Goal: Book appointment/travel/reservation

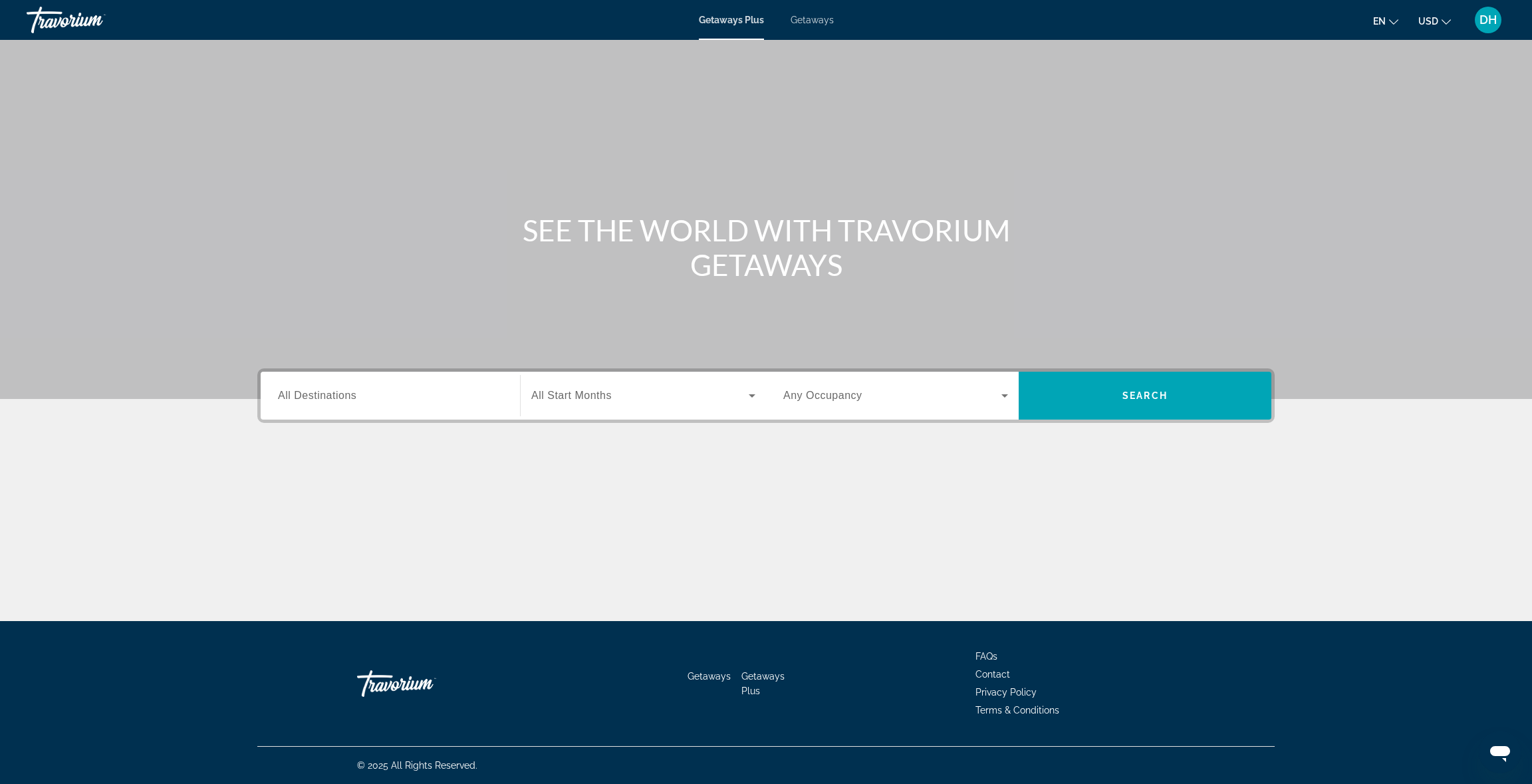
click at [339, 397] on span "All Destinations" at bounding box center [317, 395] width 79 height 11
click at [339, 397] on input "Destination All Destinations" at bounding box center [390, 396] width 225 height 16
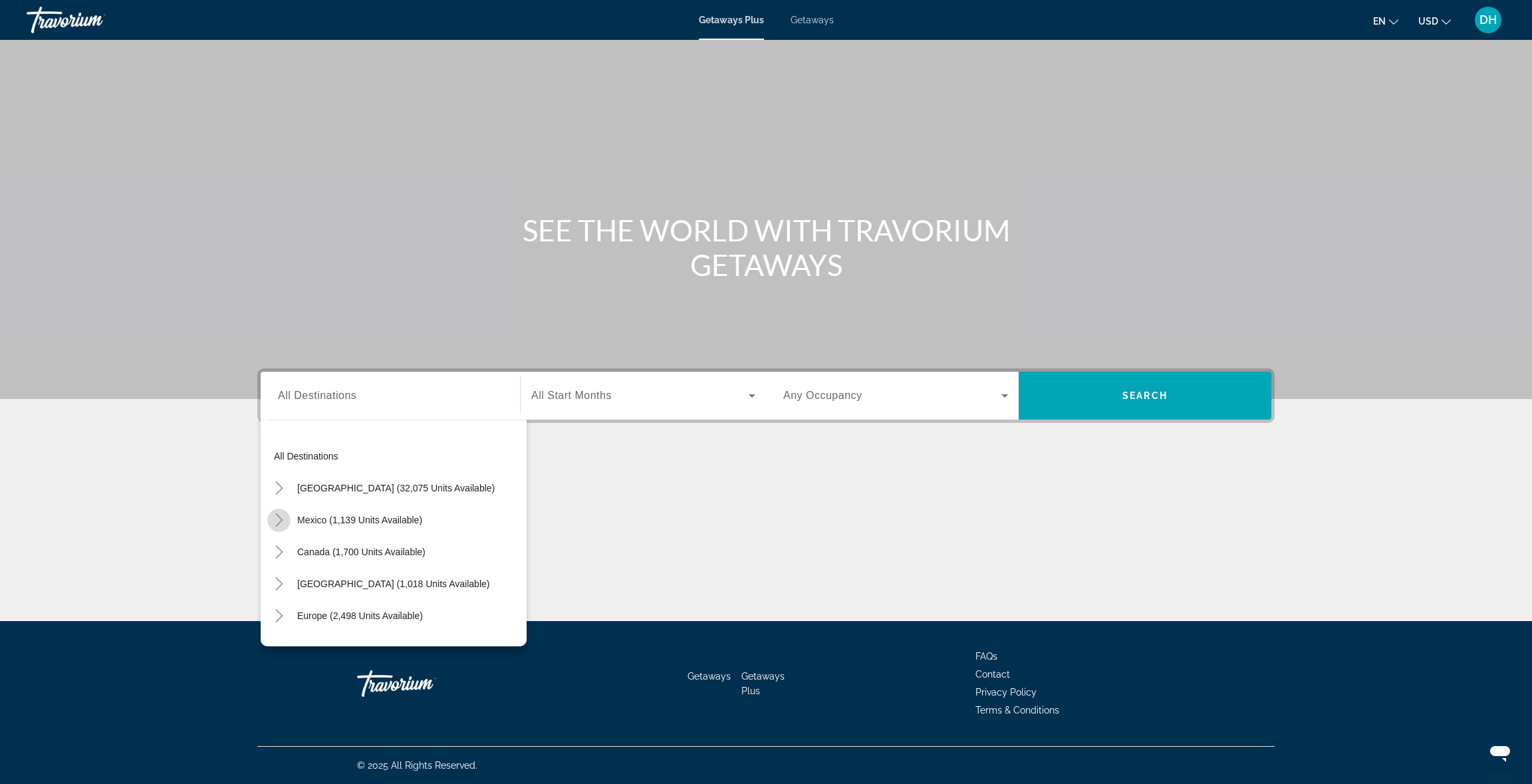
click at [281, 518] on icon "Toggle Mexico (1,139 units available)" at bounding box center [279, 520] width 13 height 13
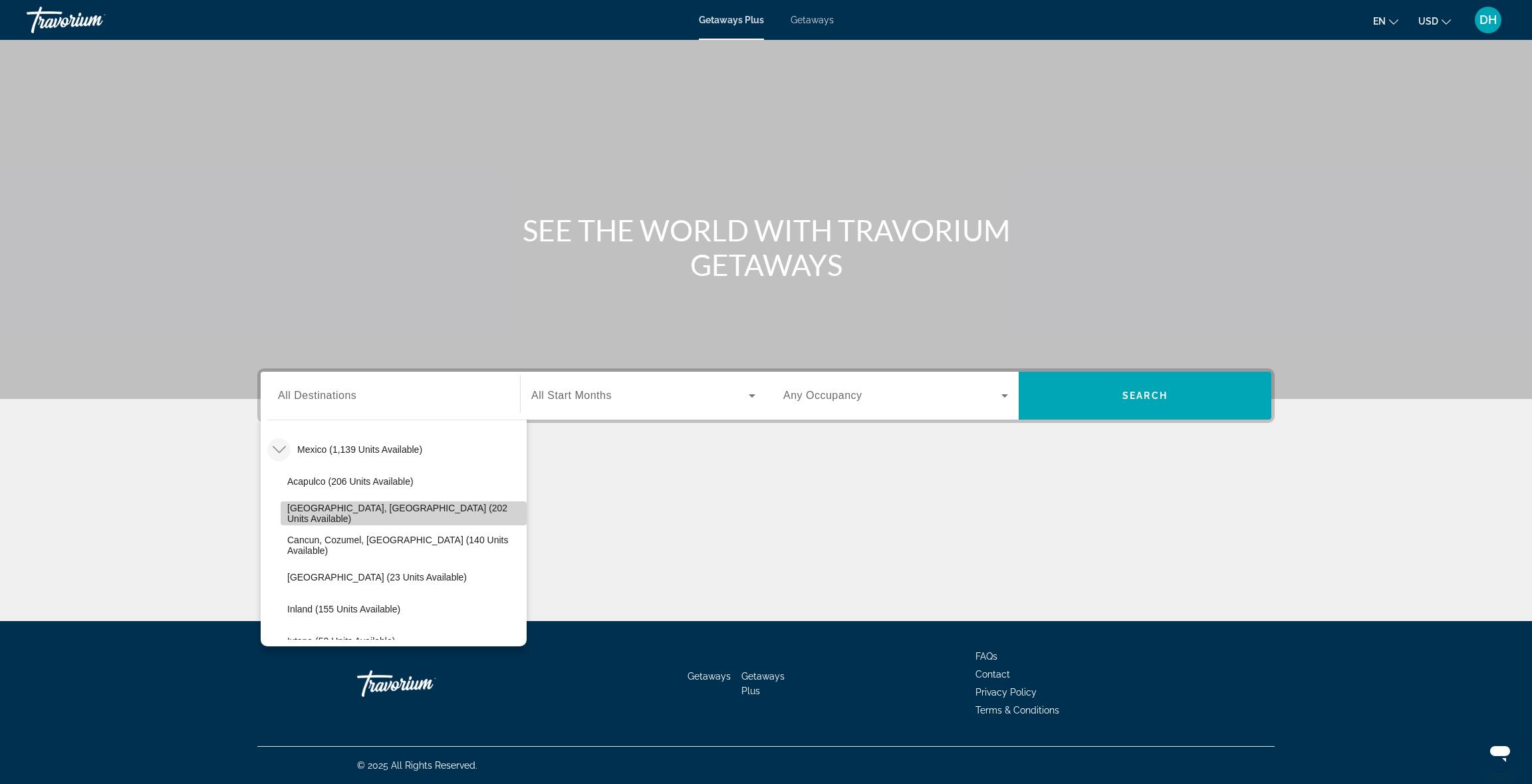
click at [284, 515] on span "Search widget" at bounding box center [404, 513] width 246 height 32
type input "**********"
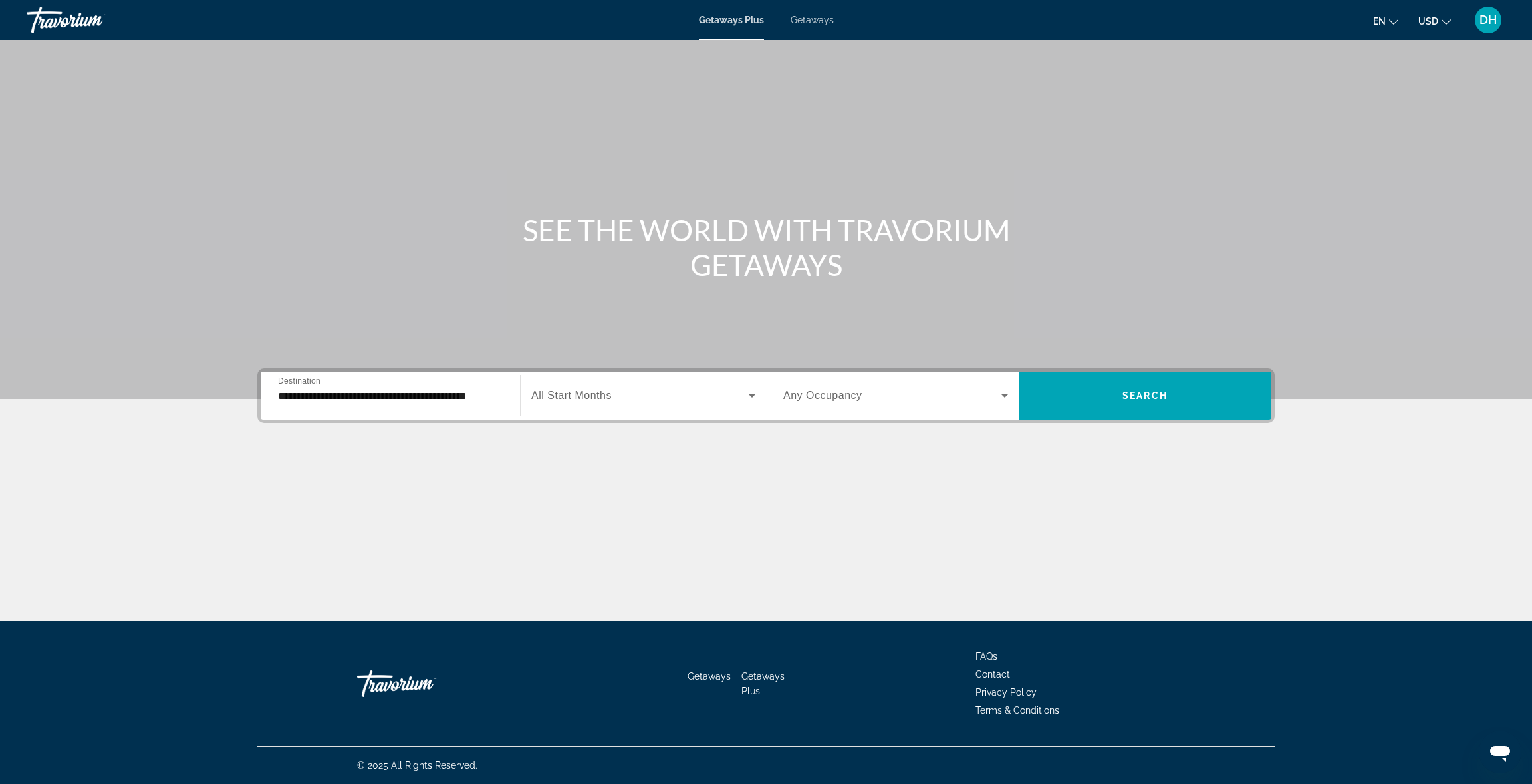
click at [578, 386] on div "Search widget" at bounding box center [643, 395] width 224 height 37
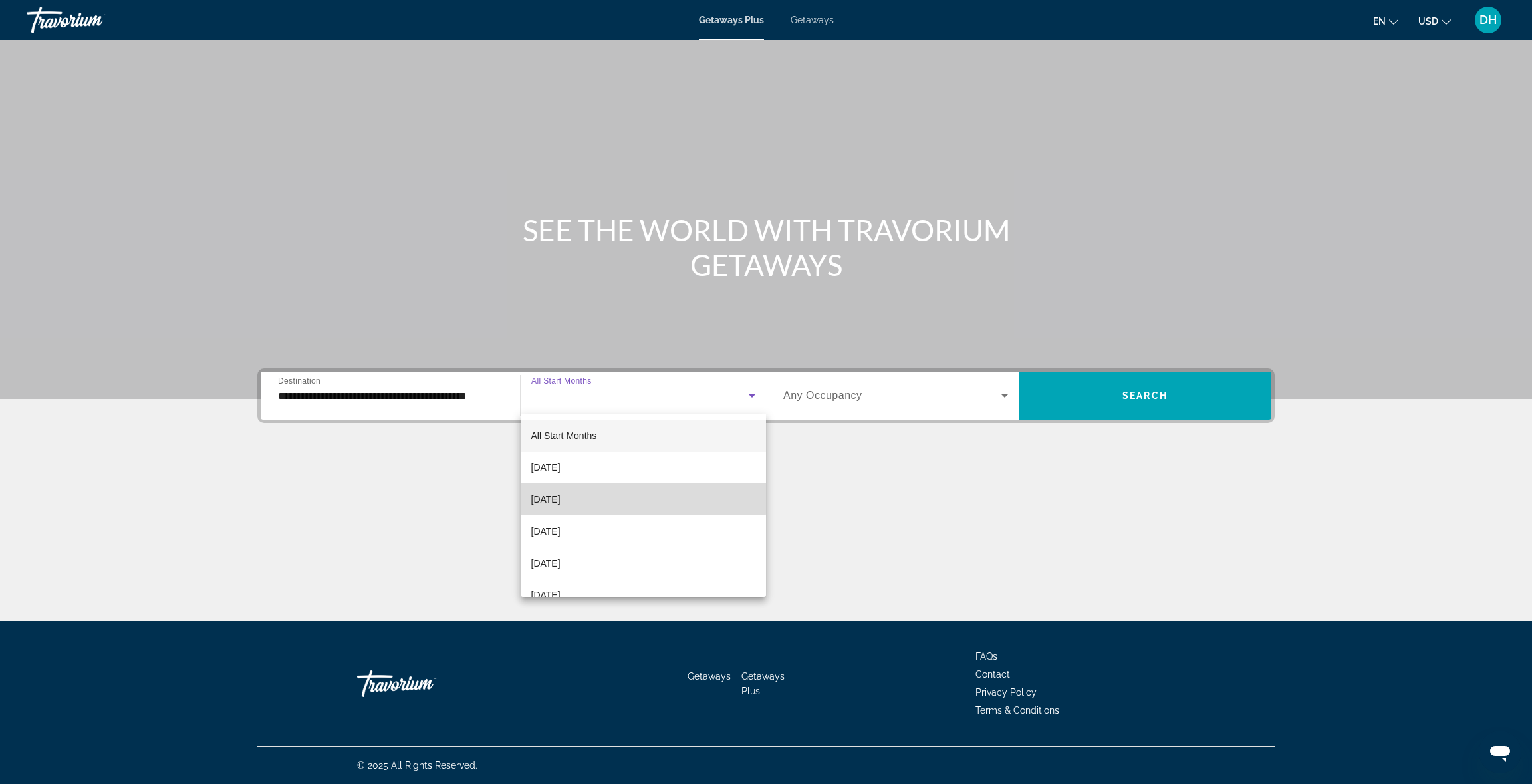
click at [608, 493] on mat-option "[DATE]" at bounding box center [644, 499] width 246 height 32
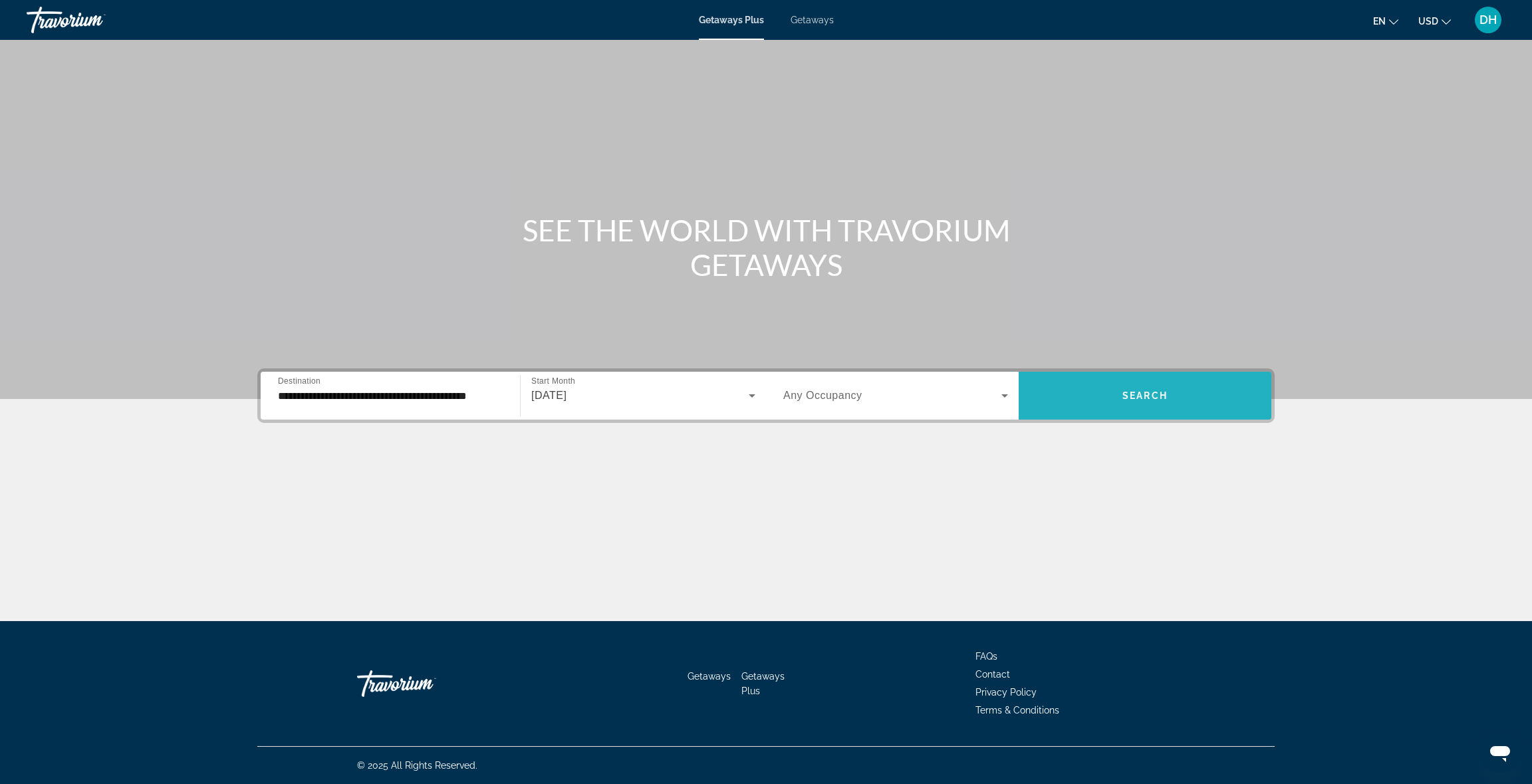
click at [1144, 390] on span "Search" at bounding box center [1145, 396] width 45 height 11
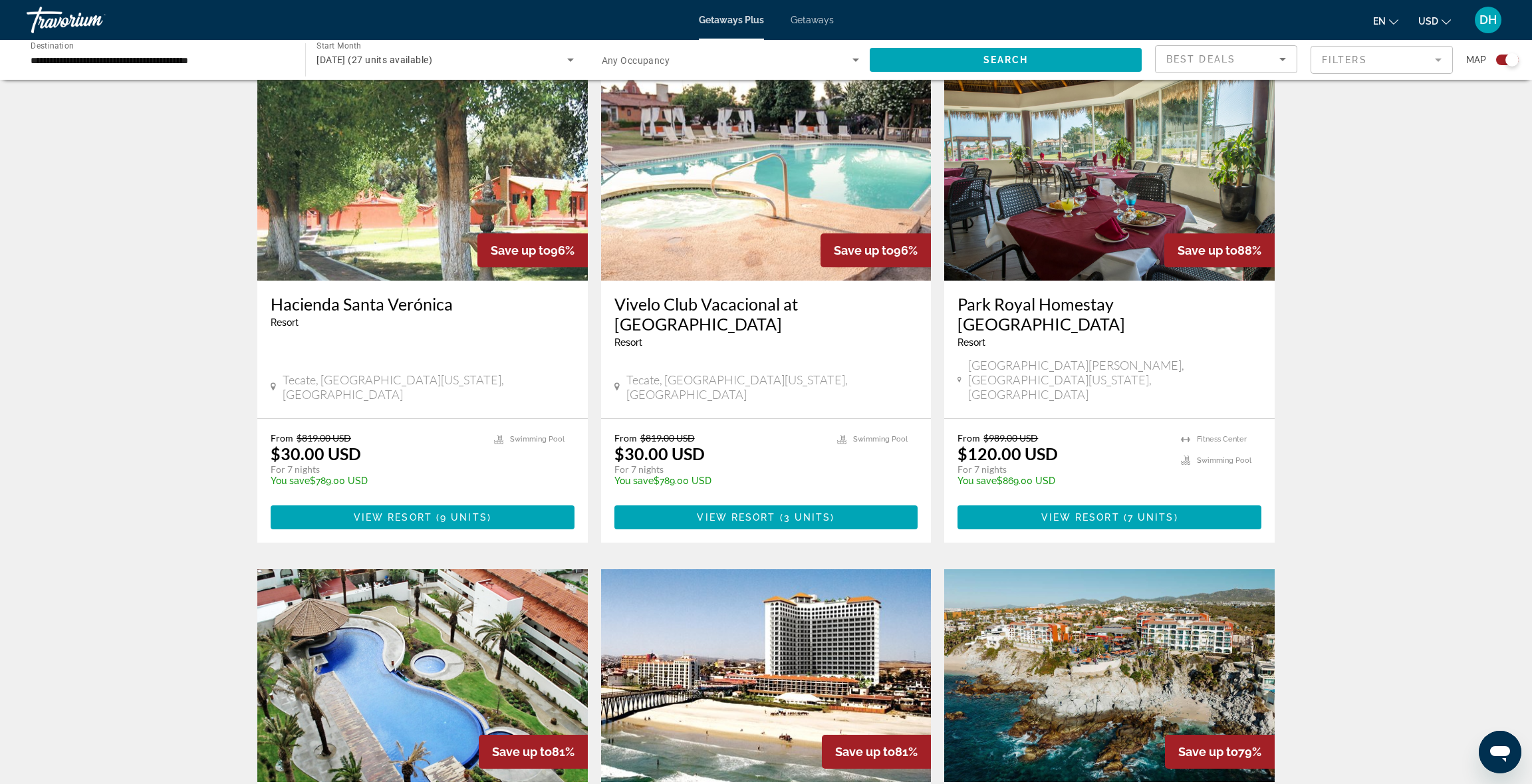
scroll to position [415, 0]
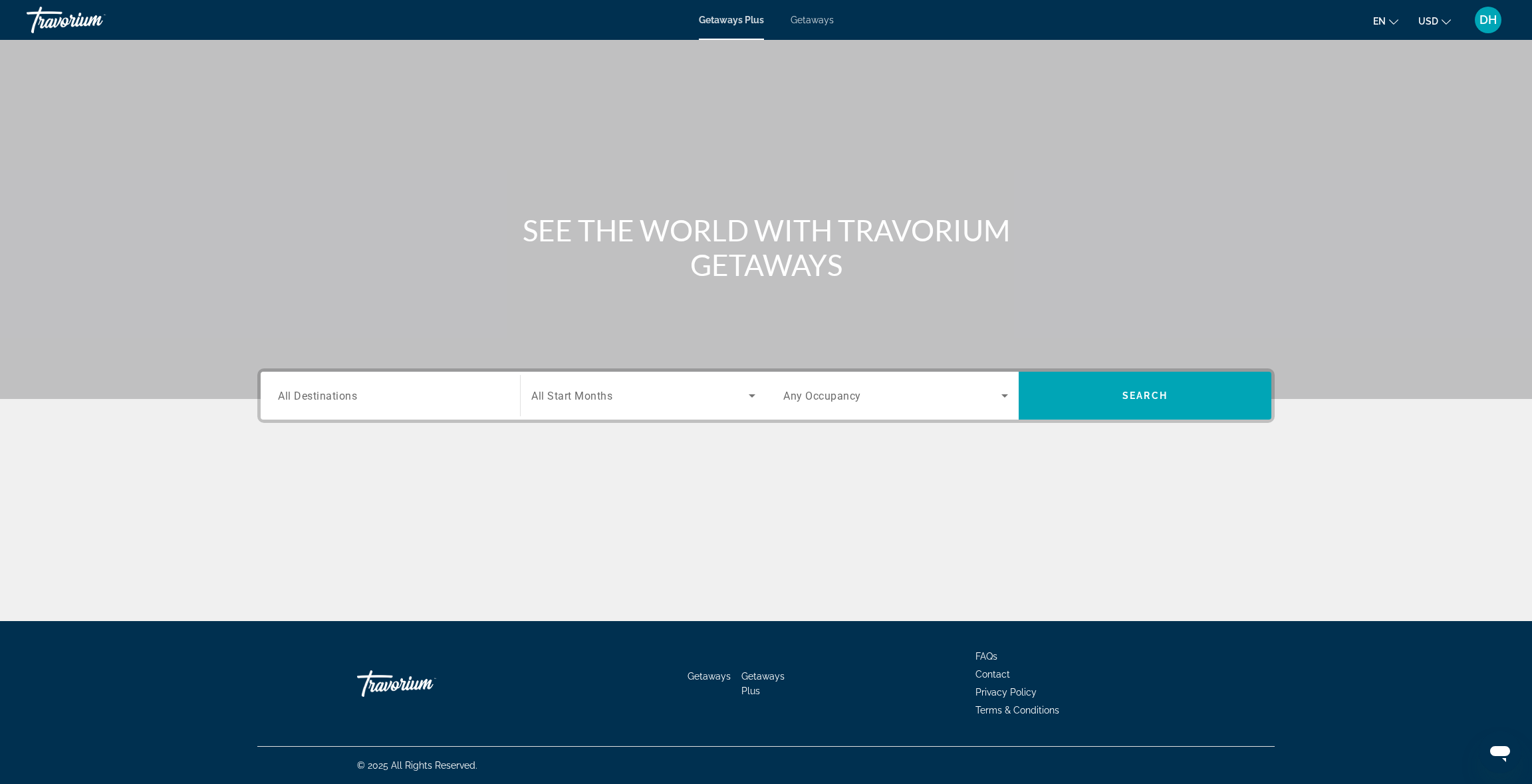
click at [808, 24] on span "Getaways" at bounding box center [812, 20] width 43 height 11
click at [373, 380] on div "Search widget" at bounding box center [390, 396] width 225 height 38
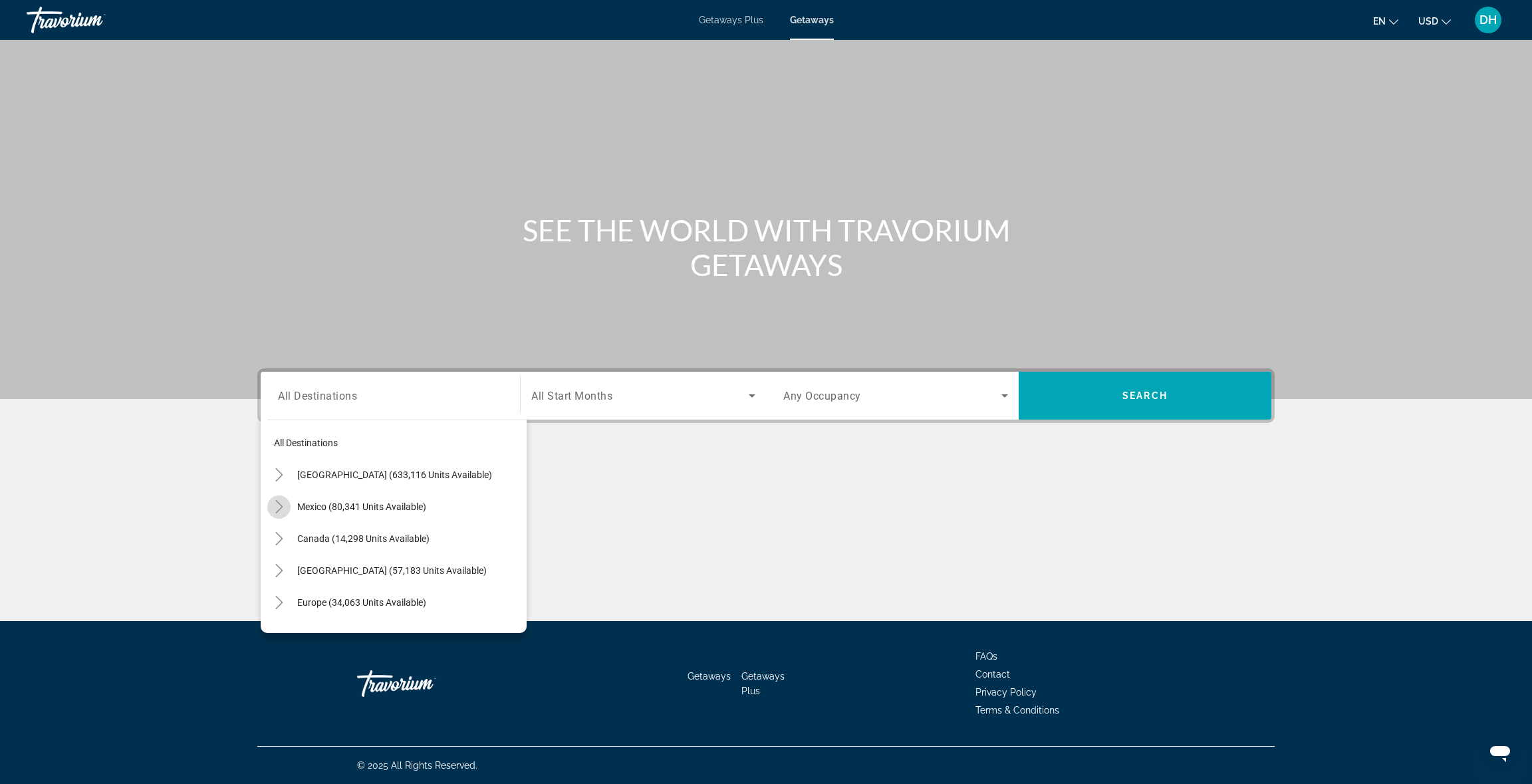
click at [281, 502] on icon "Toggle Mexico (80,341 units available)" at bounding box center [279, 507] width 13 height 13
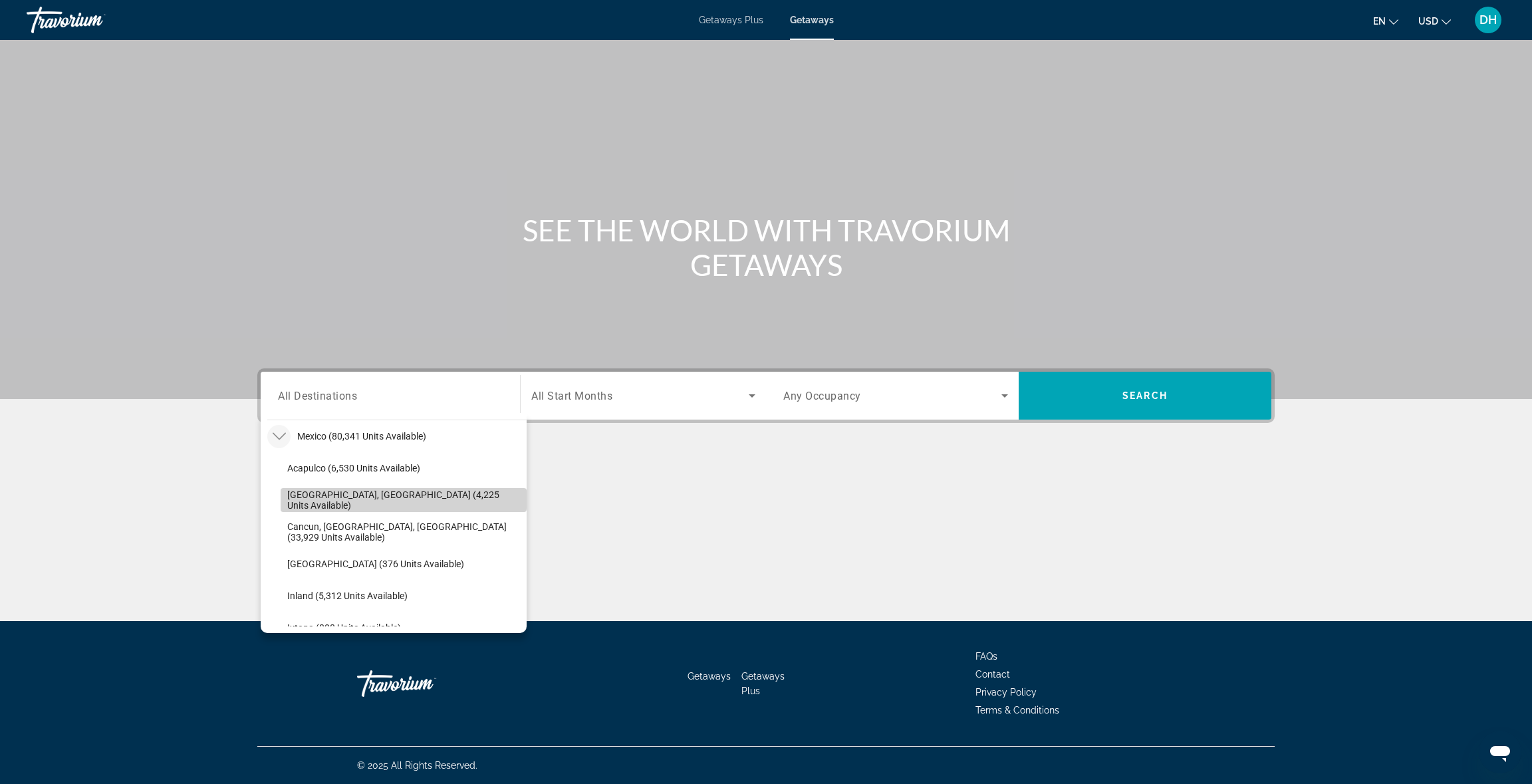
click at [333, 492] on span "Search widget" at bounding box center [404, 499] width 246 height 32
type input "**********"
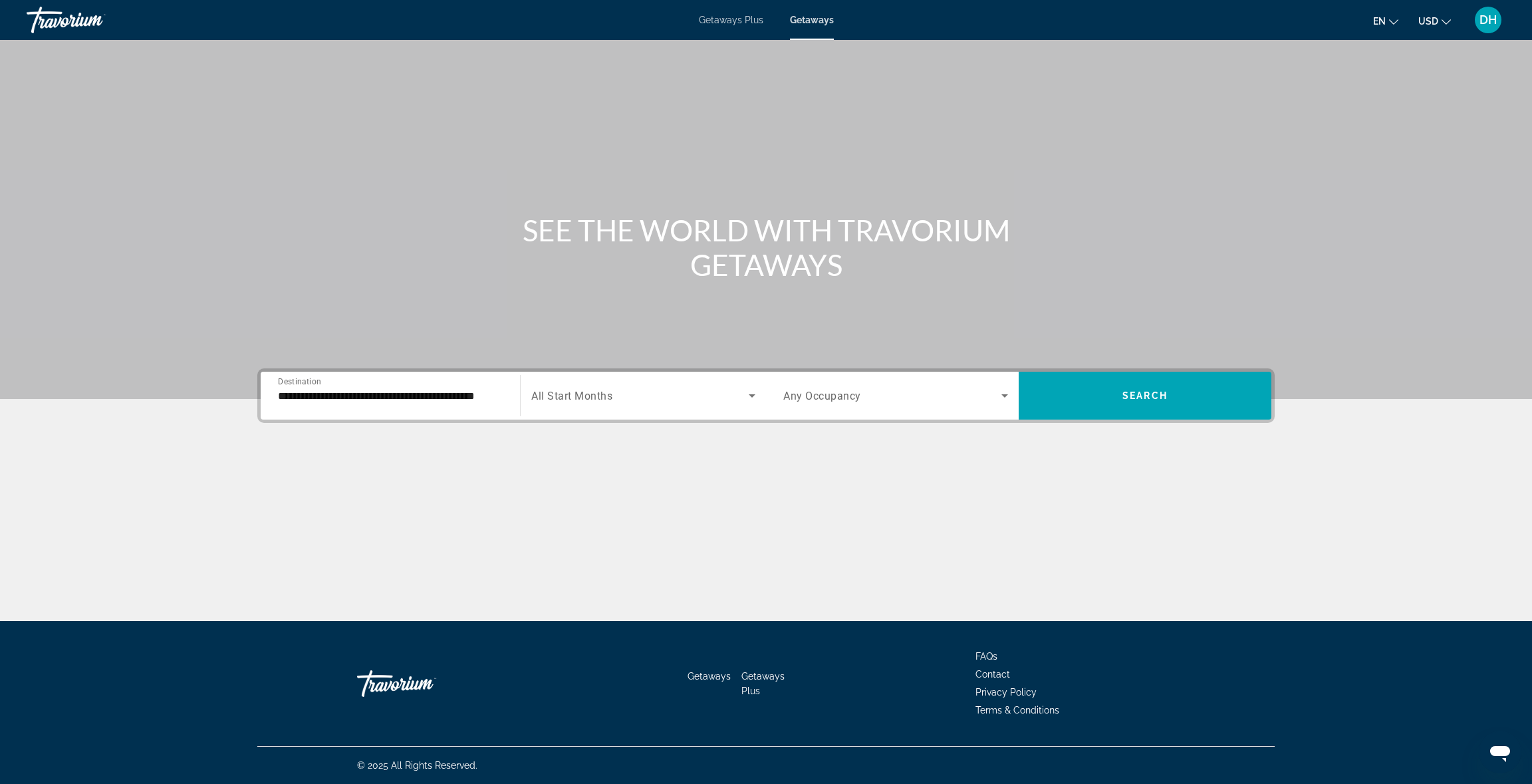
click at [599, 399] on span "All Start Months" at bounding box center [571, 396] width 81 height 13
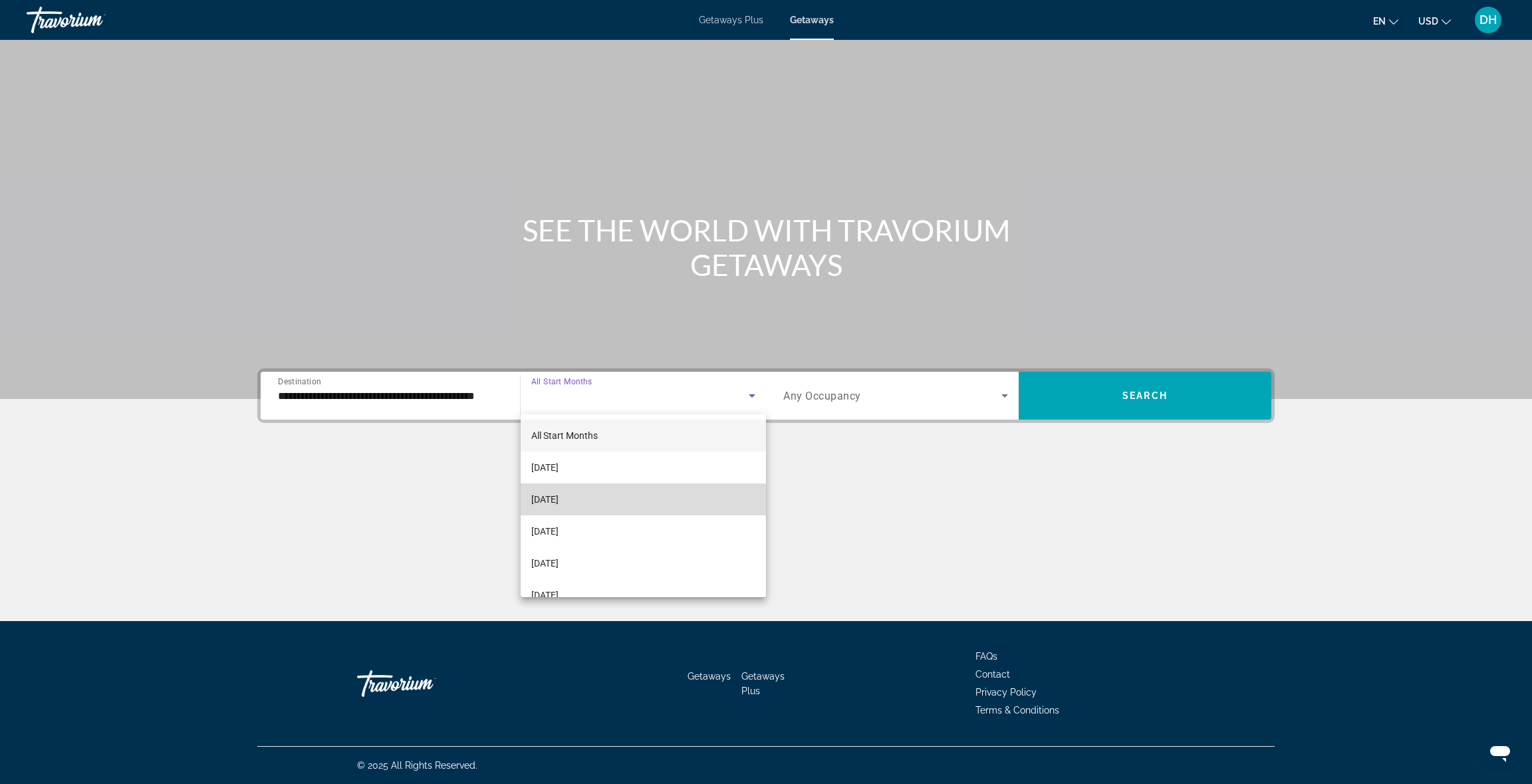
click at [645, 498] on mat-option "[DATE]" at bounding box center [644, 499] width 246 height 32
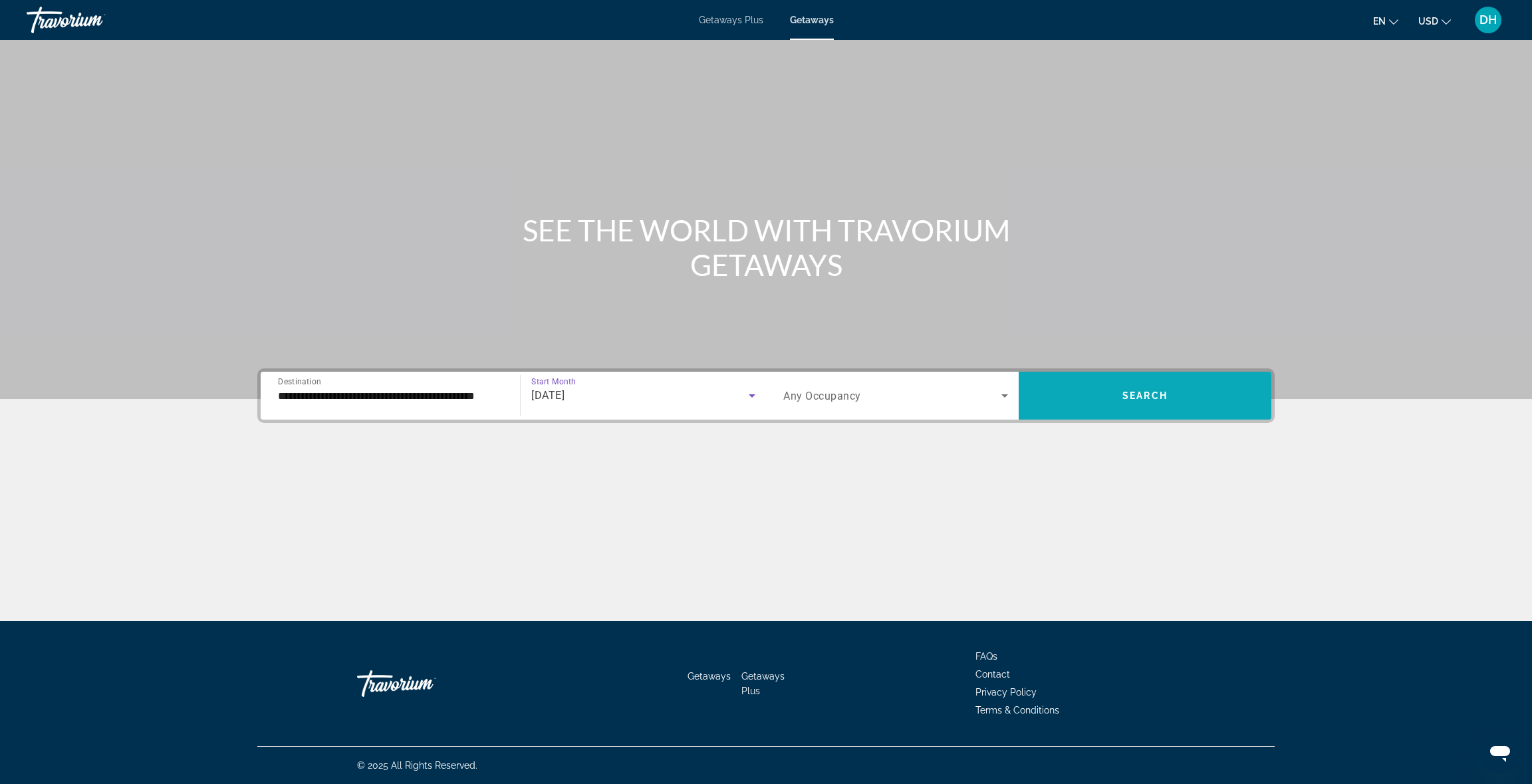
click at [1163, 401] on span "Search widget" at bounding box center [1144, 395] width 252 height 32
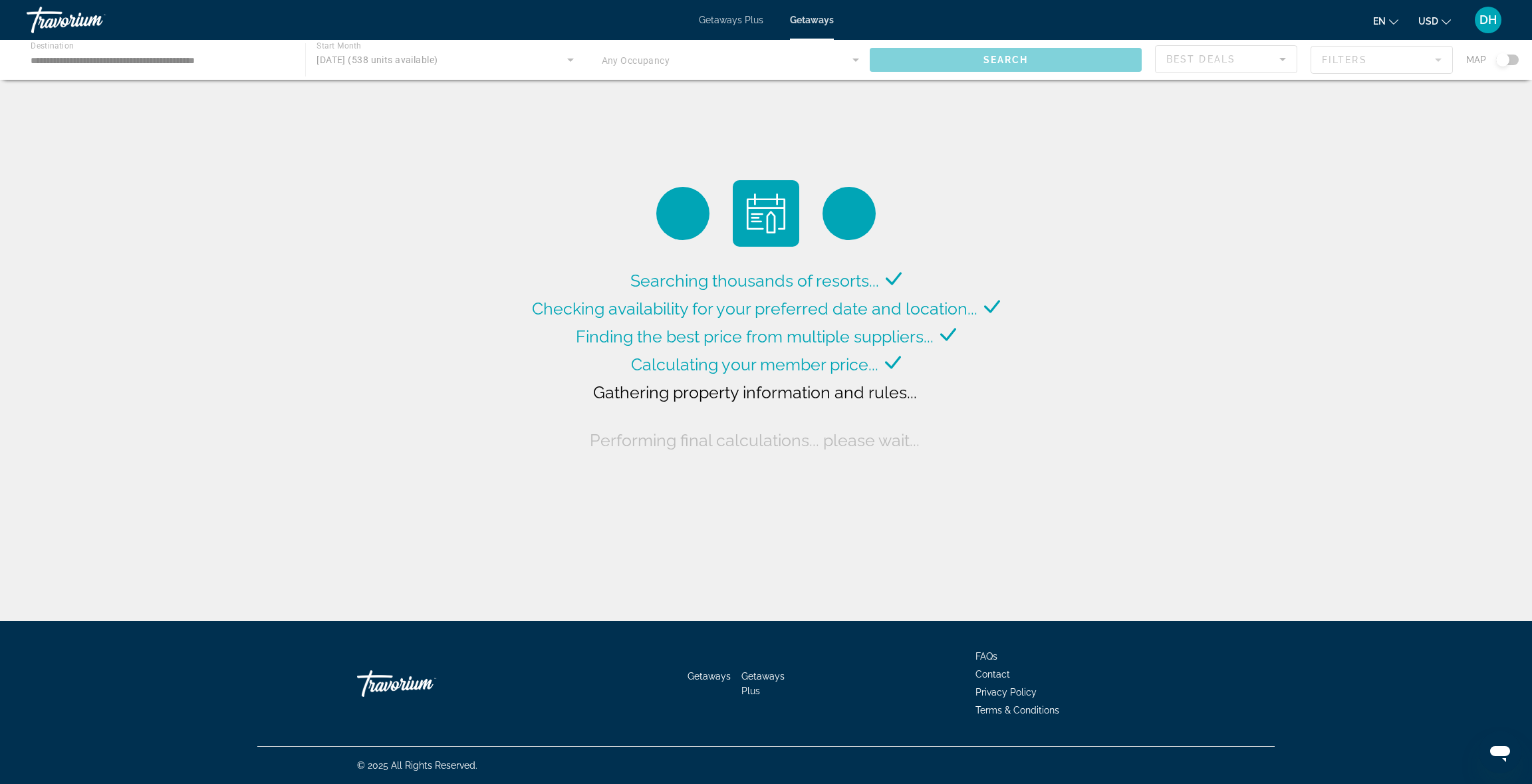
click at [1163, 401] on div "Searching thousands of resorts... Checking availability for your preferred date…" at bounding box center [766, 314] width 1532 height 628
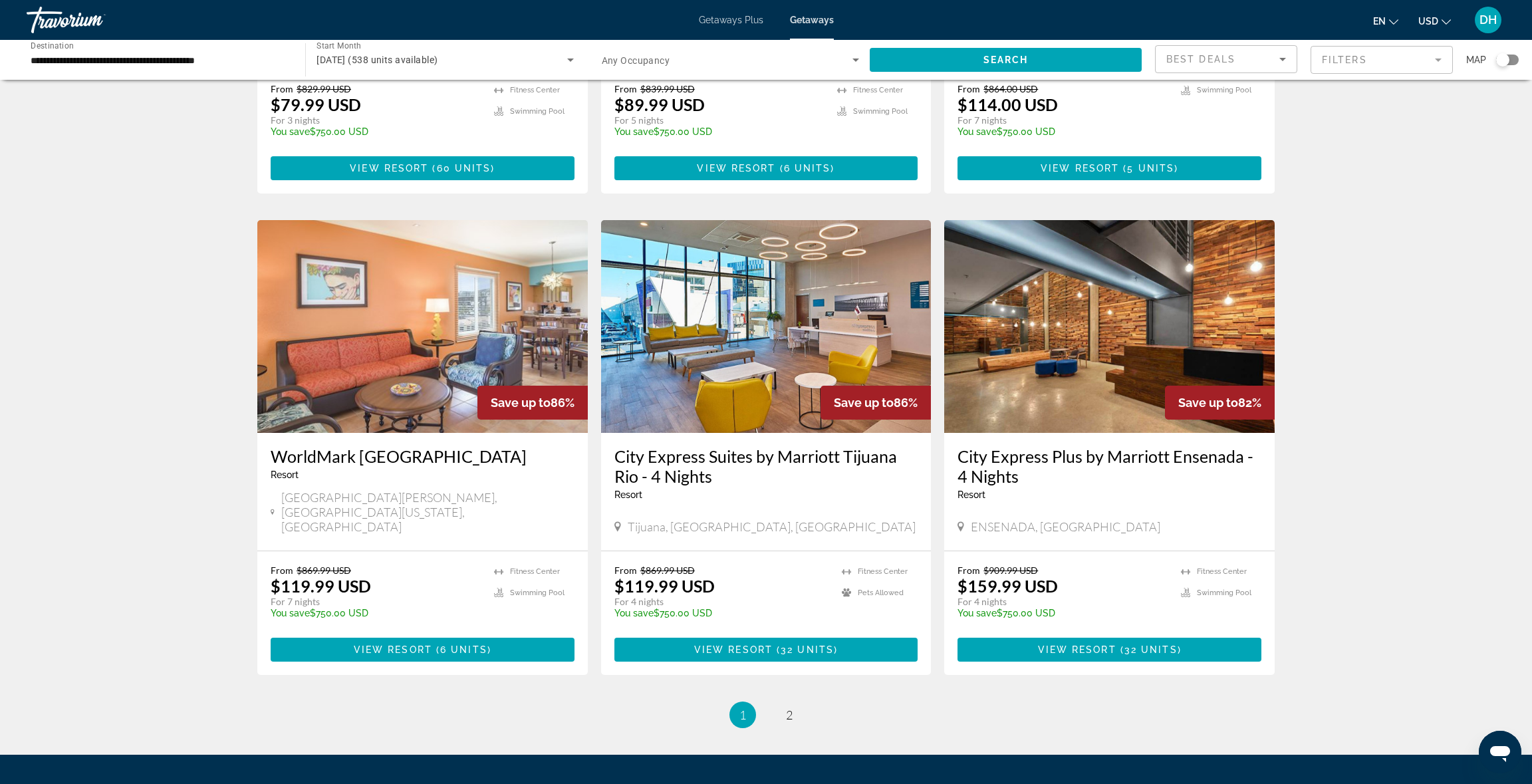
scroll to position [1446, 0]
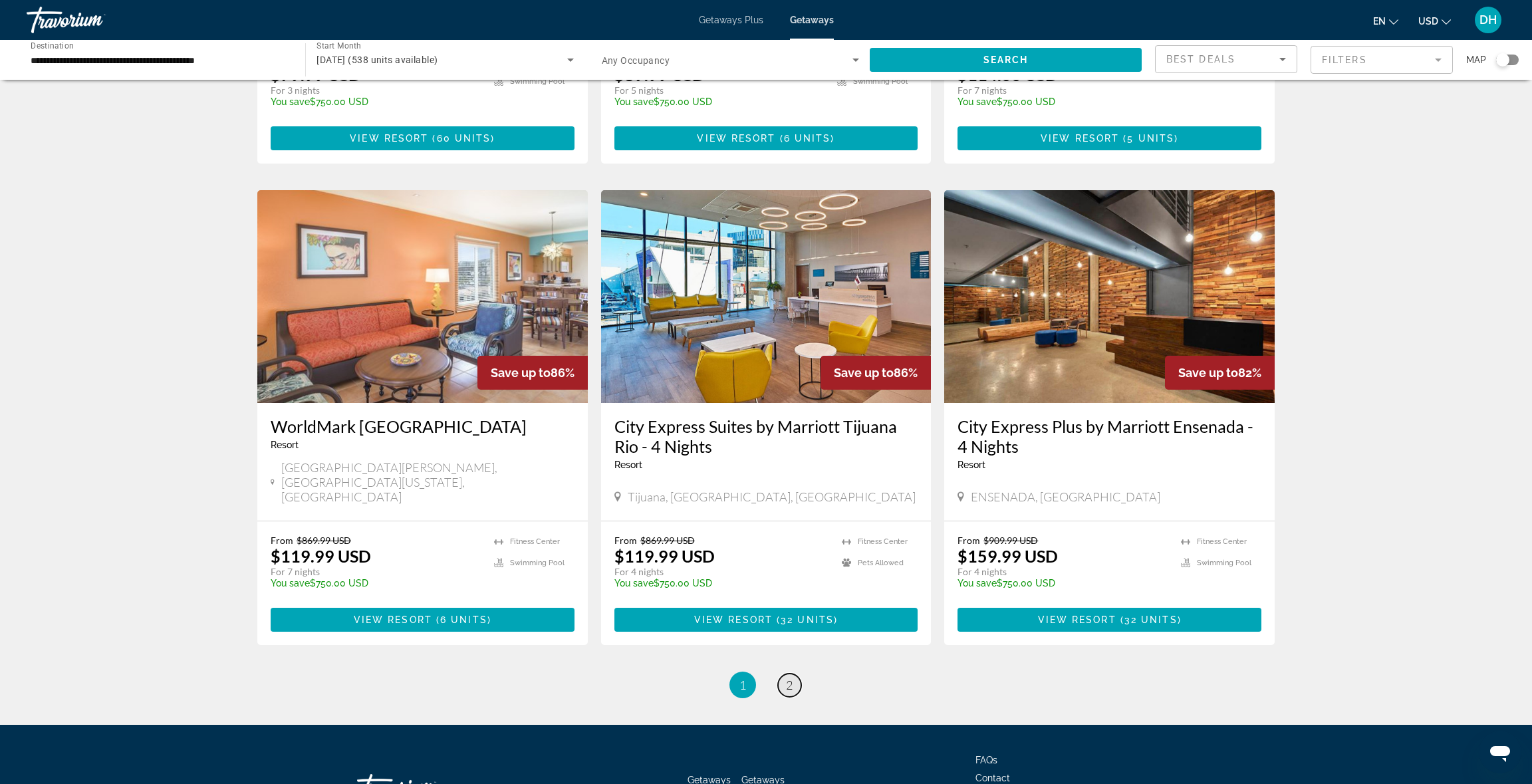
click at [787, 674] on link "page 2" at bounding box center [790, 685] width 24 height 24
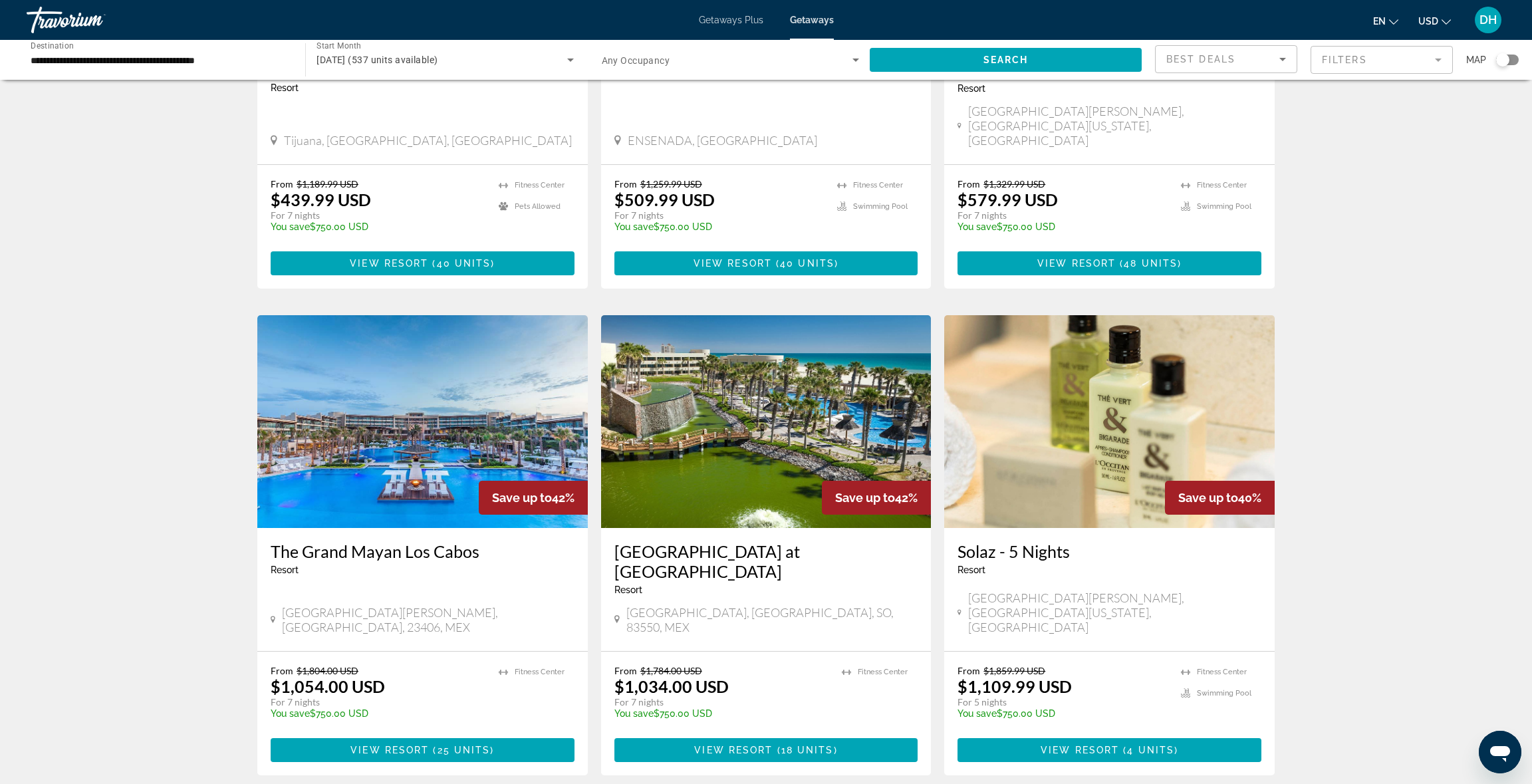
scroll to position [1320, 0]
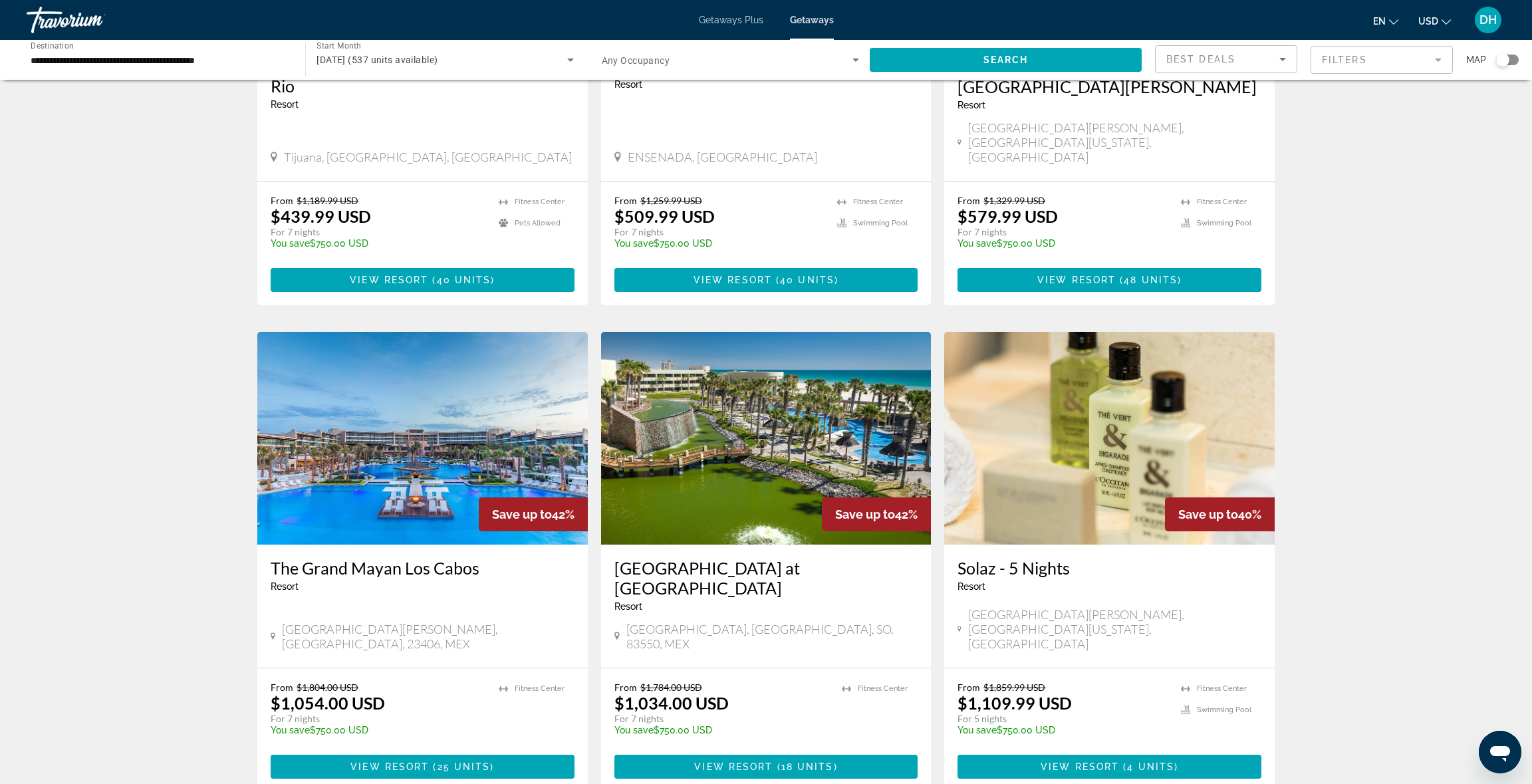
click at [1176, 668] on div "From $1,859.99 USD $1,109.99 USD For 5 nights You save $750.00 USD temp [GEOGRA…" at bounding box center [1109, 730] width 330 height 124
click at [1142, 761] on span "4 units" at bounding box center [1150, 767] width 47 height 11
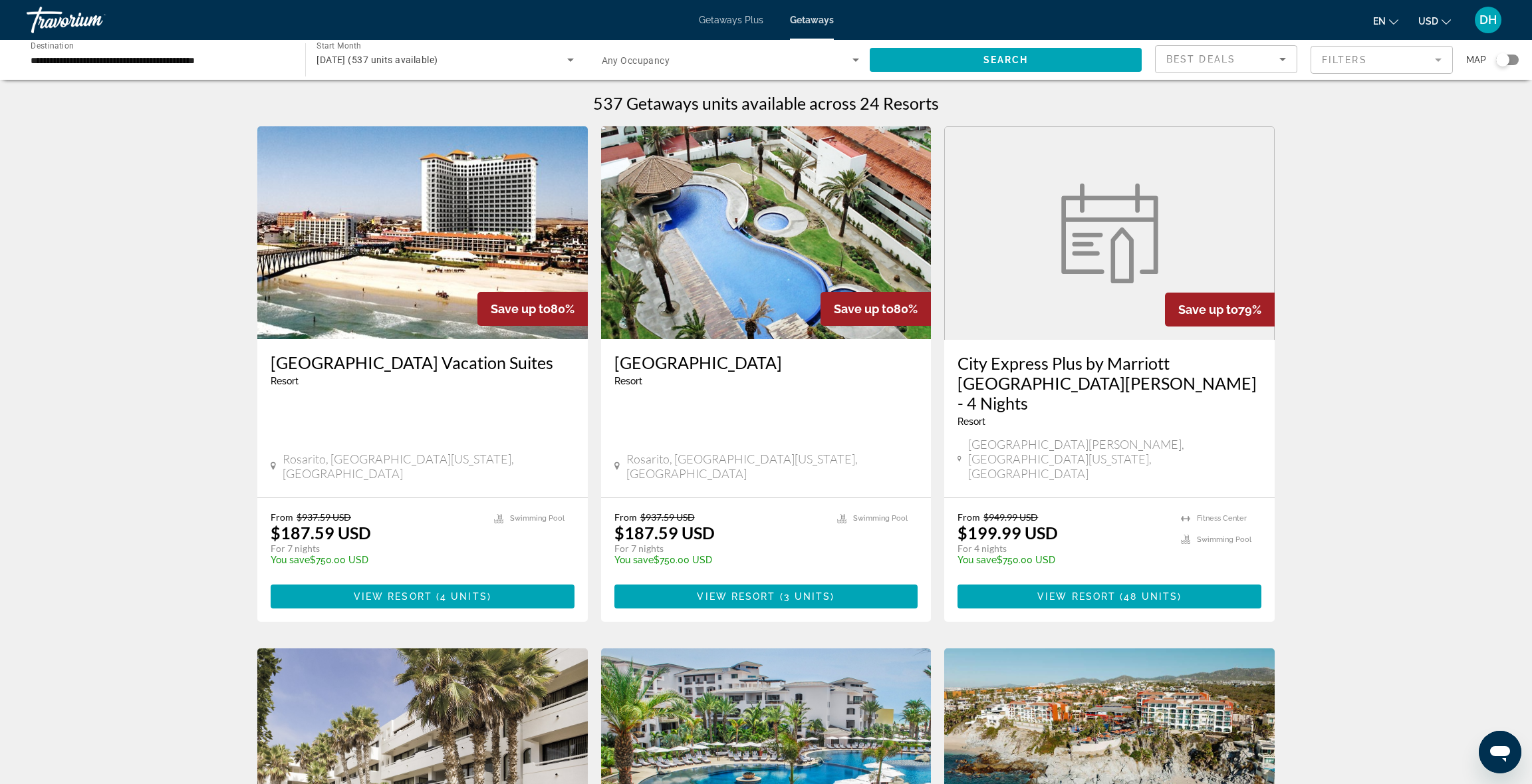
click at [438, 58] on span "[DATE] (537 units available)" at bounding box center [377, 60] width 121 height 11
click at [365, 98] on span "All Start Months" at bounding box center [349, 100] width 67 height 11
click at [1014, 51] on span "Search widget" at bounding box center [1006, 59] width 272 height 32
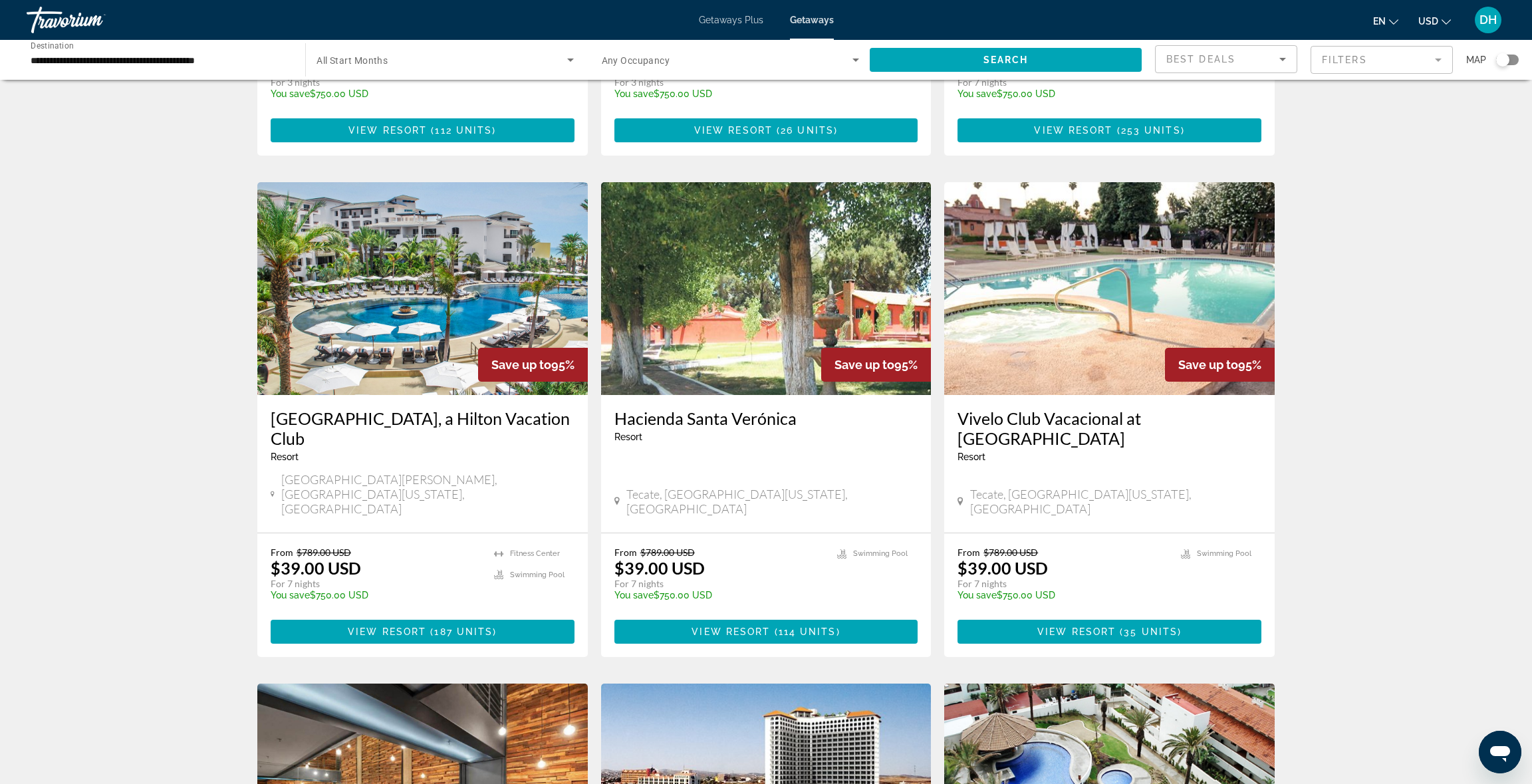
scroll to position [394, 0]
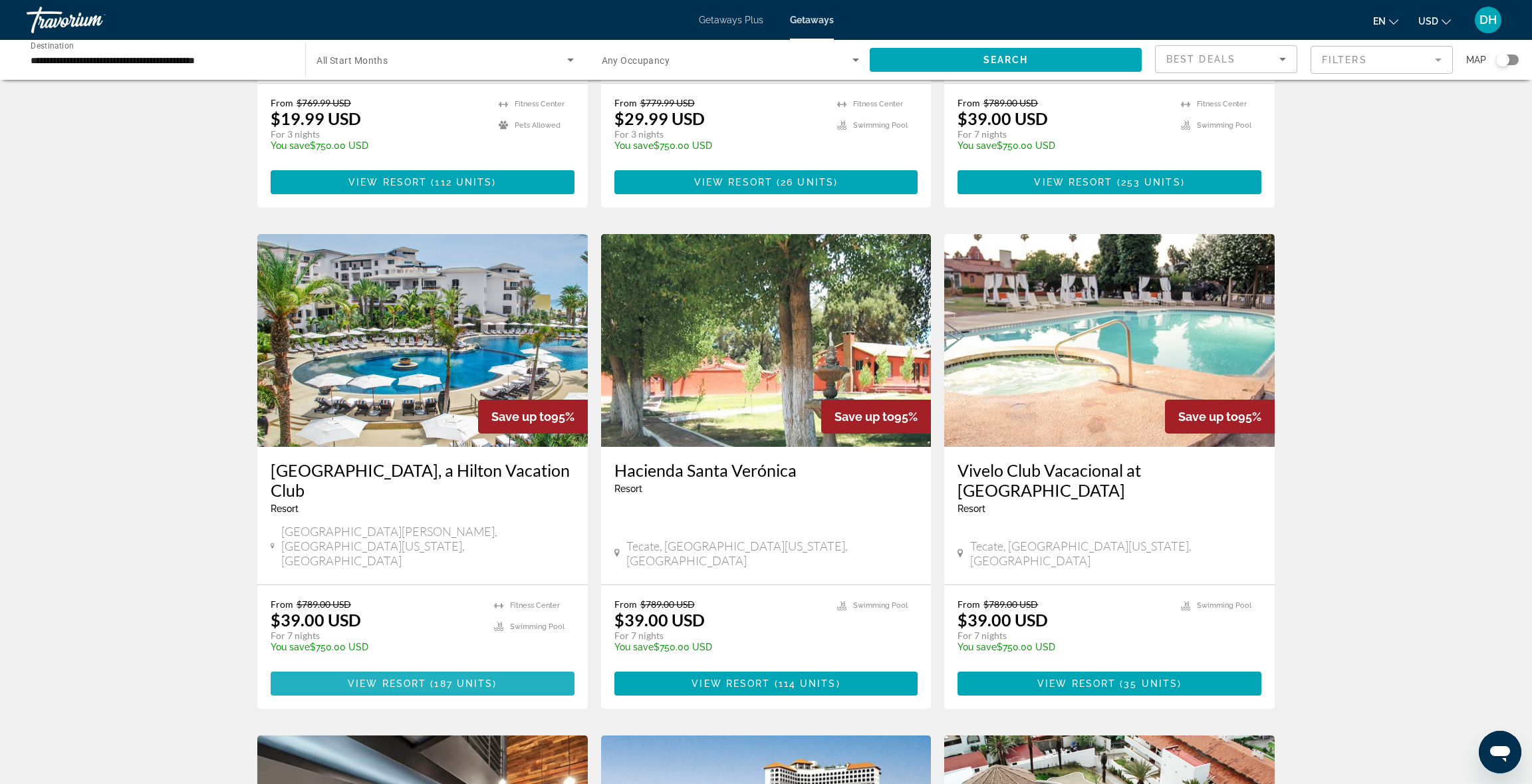
click at [419, 678] on span "View Resort" at bounding box center [387, 684] width 79 height 11
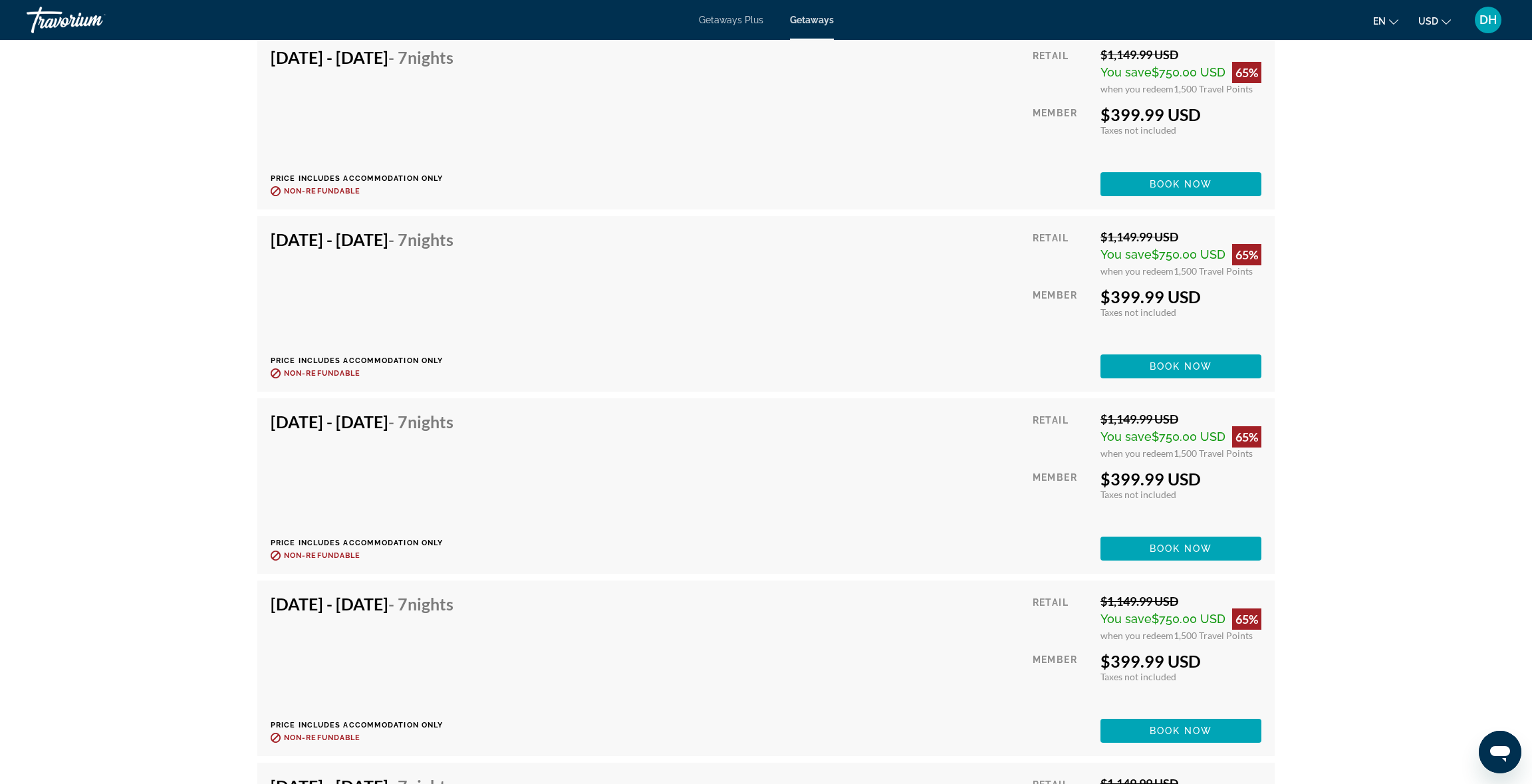
scroll to position [8314, 0]
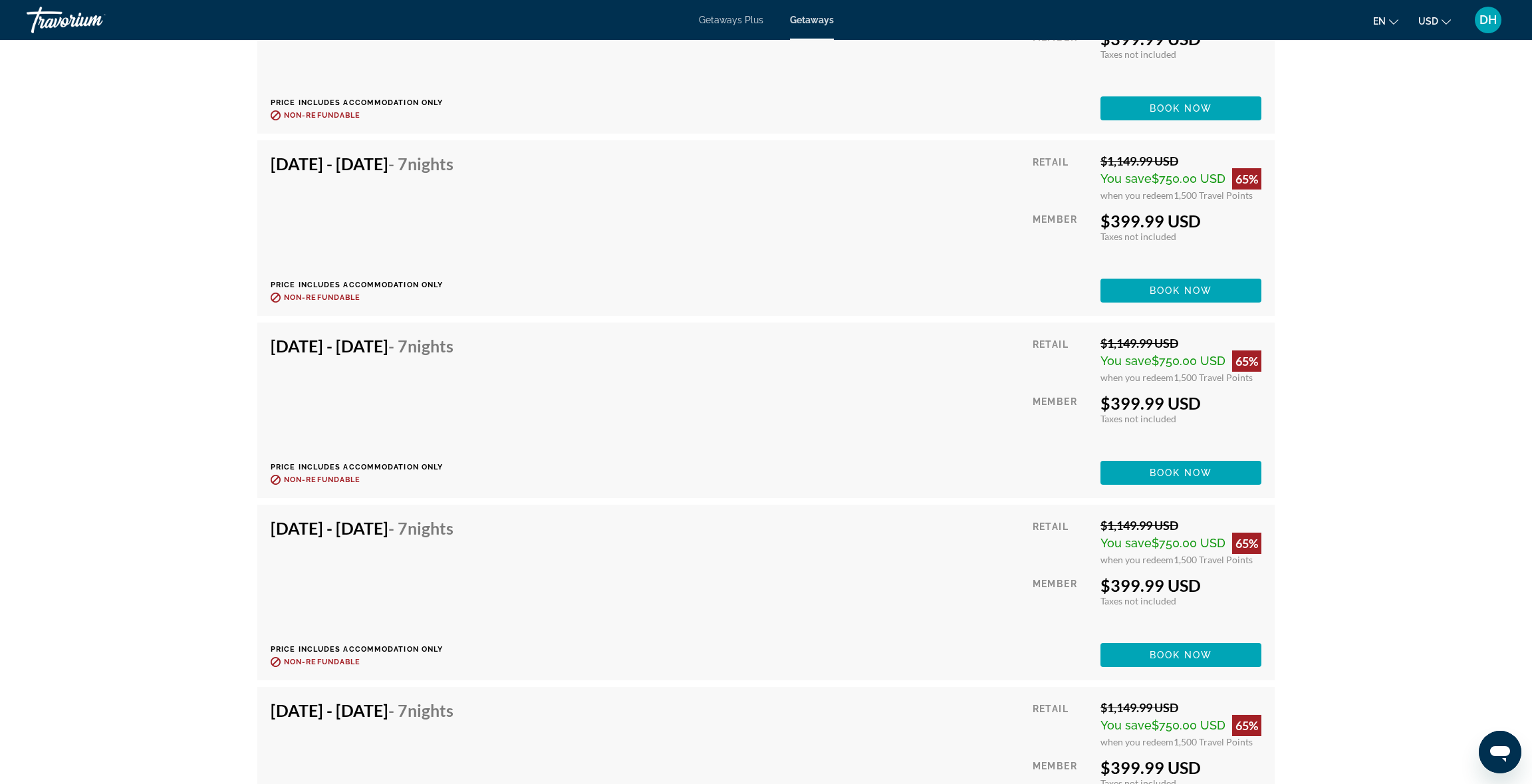
click at [711, 23] on span "Getaways Plus" at bounding box center [731, 20] width 65 height 11
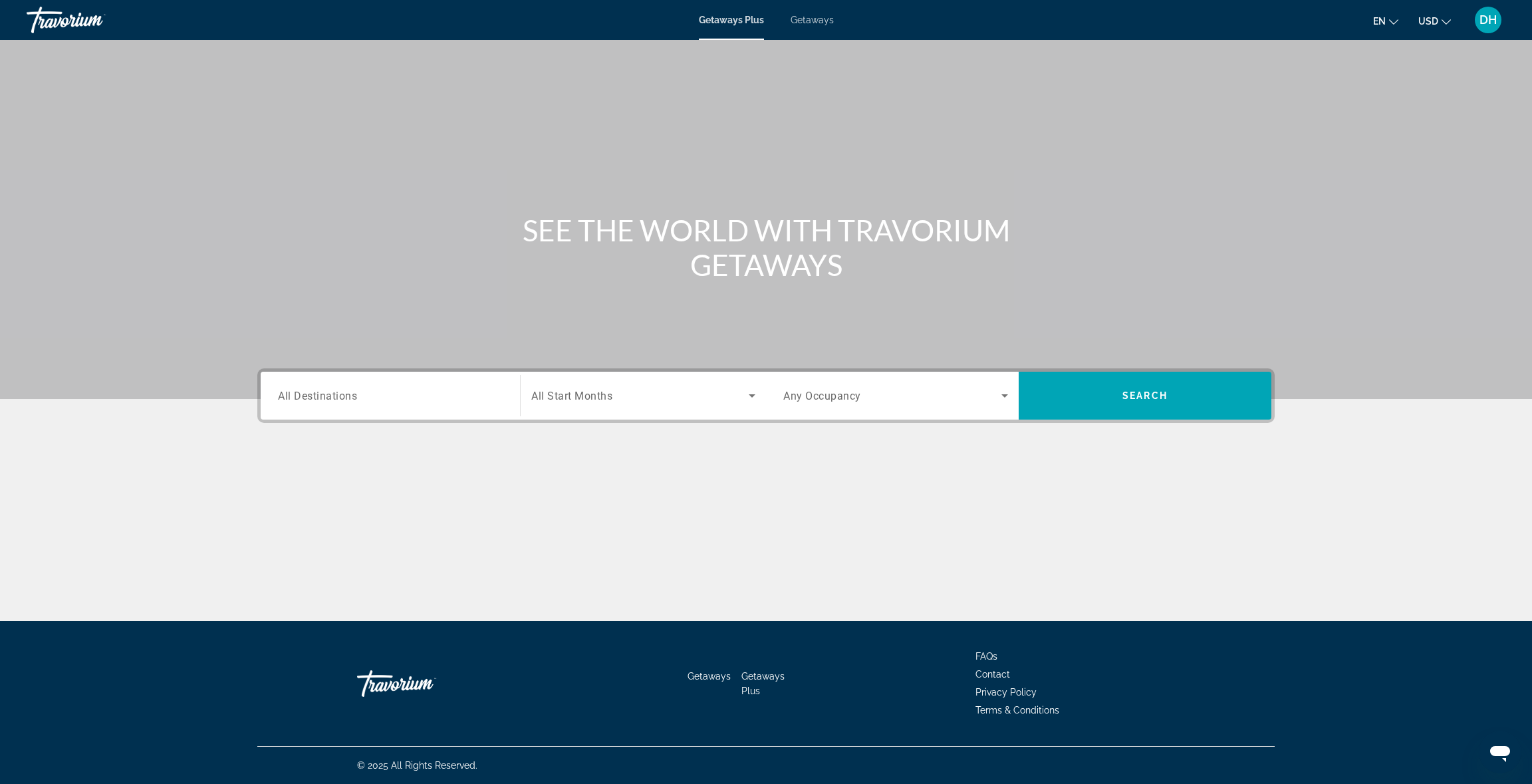
click at [333, 396] on span "All Destinations" at bounding box center [318, 395] width 79 height 13
click at [333, 396] on input "Destination All Destinations" at bounding box center [390, 396] width 225 height 16
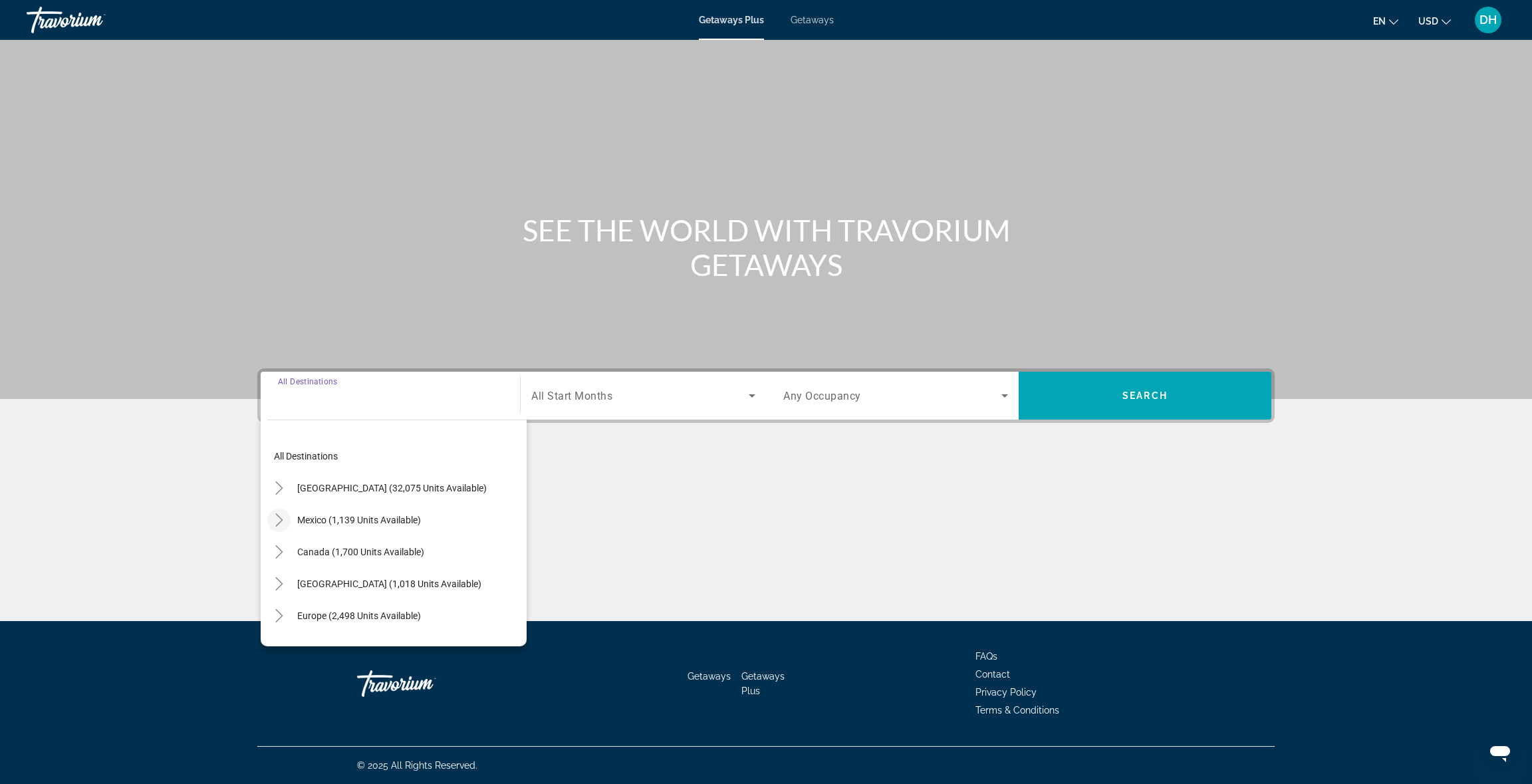
click at [274, 521] on icon "Toggle Mexico (1,139 units available)" at bounding box center [279, 520] width 13 height 13
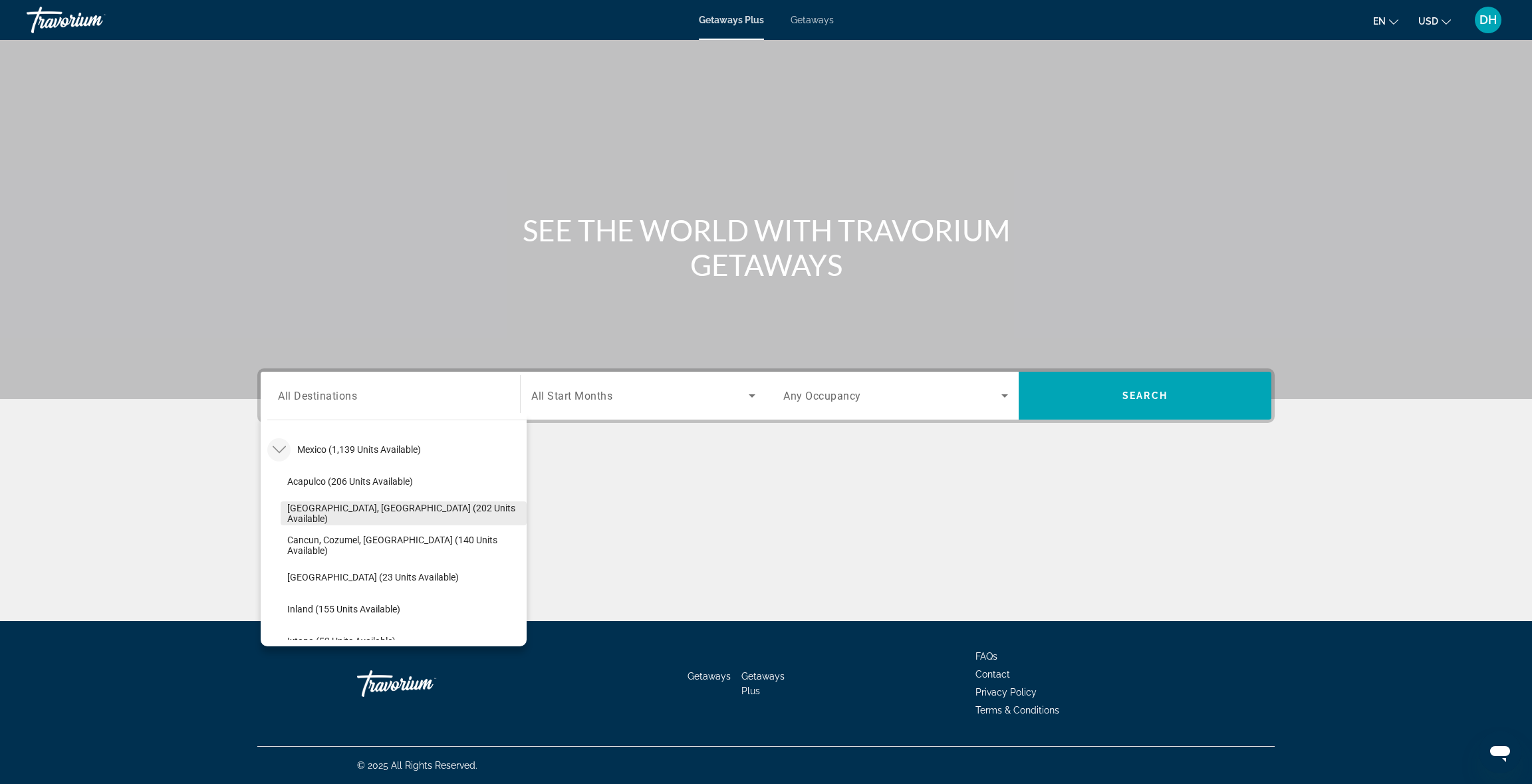
click at [306, 507] on span "Search widget" at bounding box center [404, 513] width 246 height 32
type input "**********"
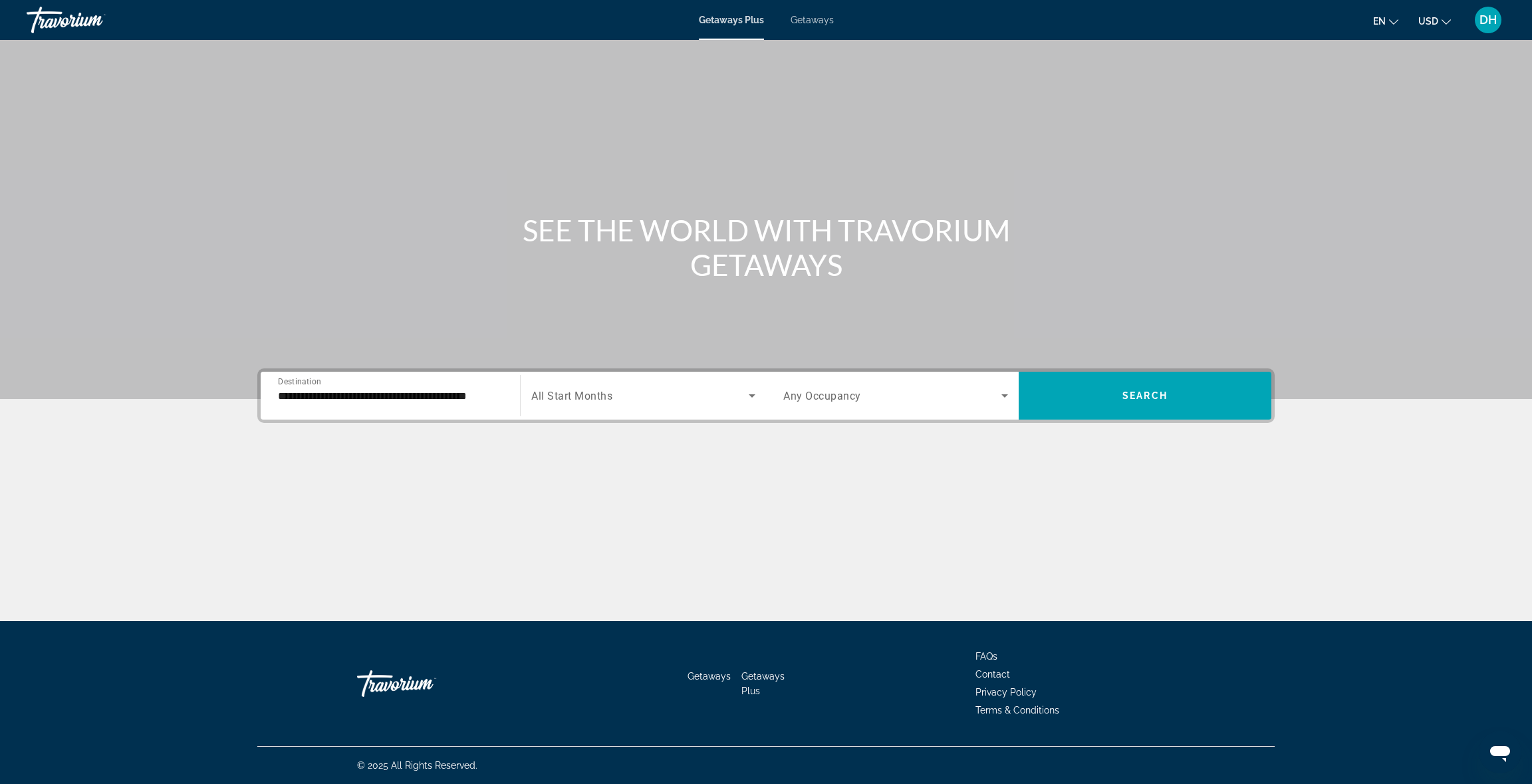
click at [575, 390] on span "All Start Months" at bounding box center [571, 396] width 81 height 13
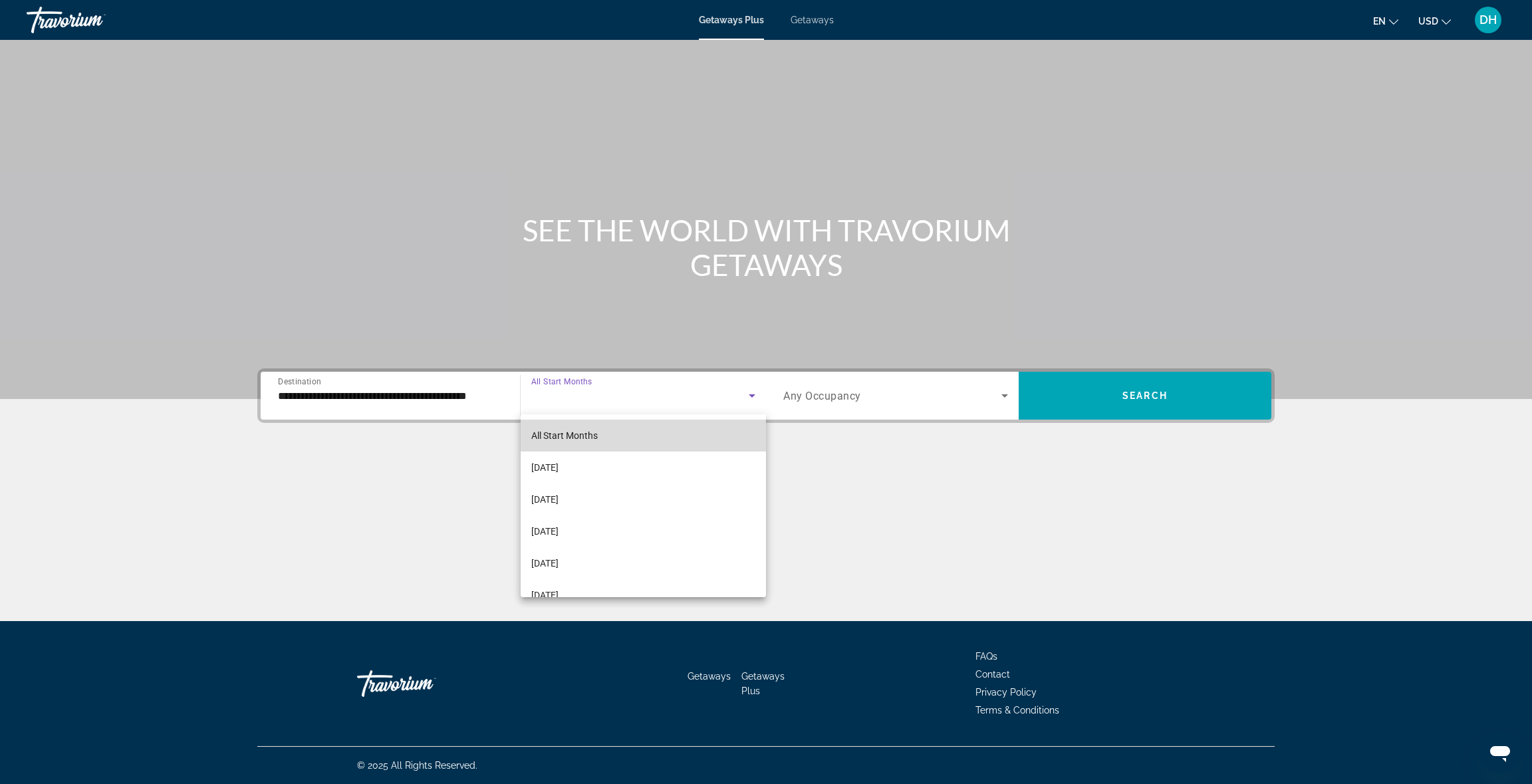
click at [616, 439] on mat-option "All Start Months" at bounding box center [644, 435] width 246 height 32
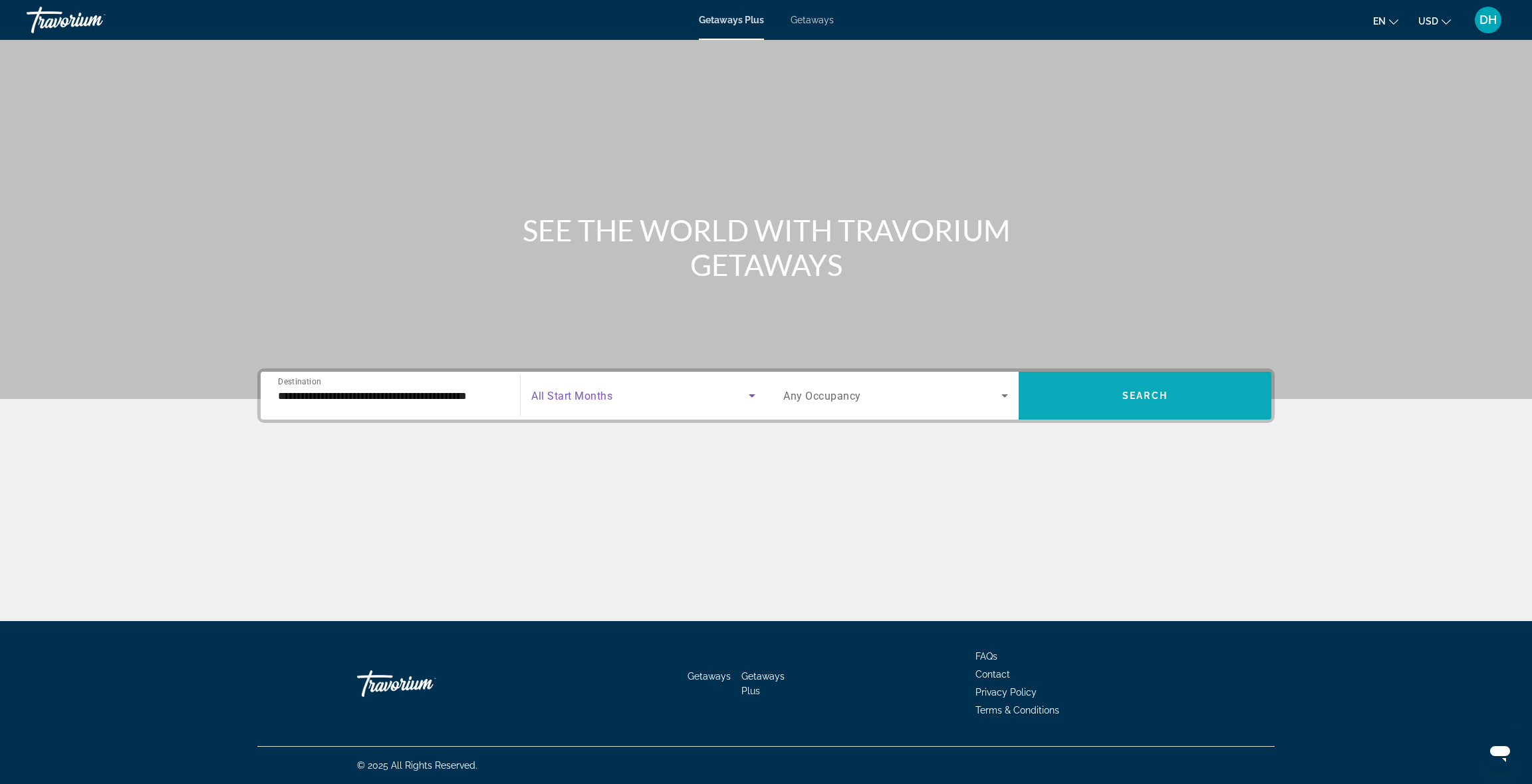
click at [1118, 405] on span "Search widget" at bounding box center [1144, 395] width 252 height 32
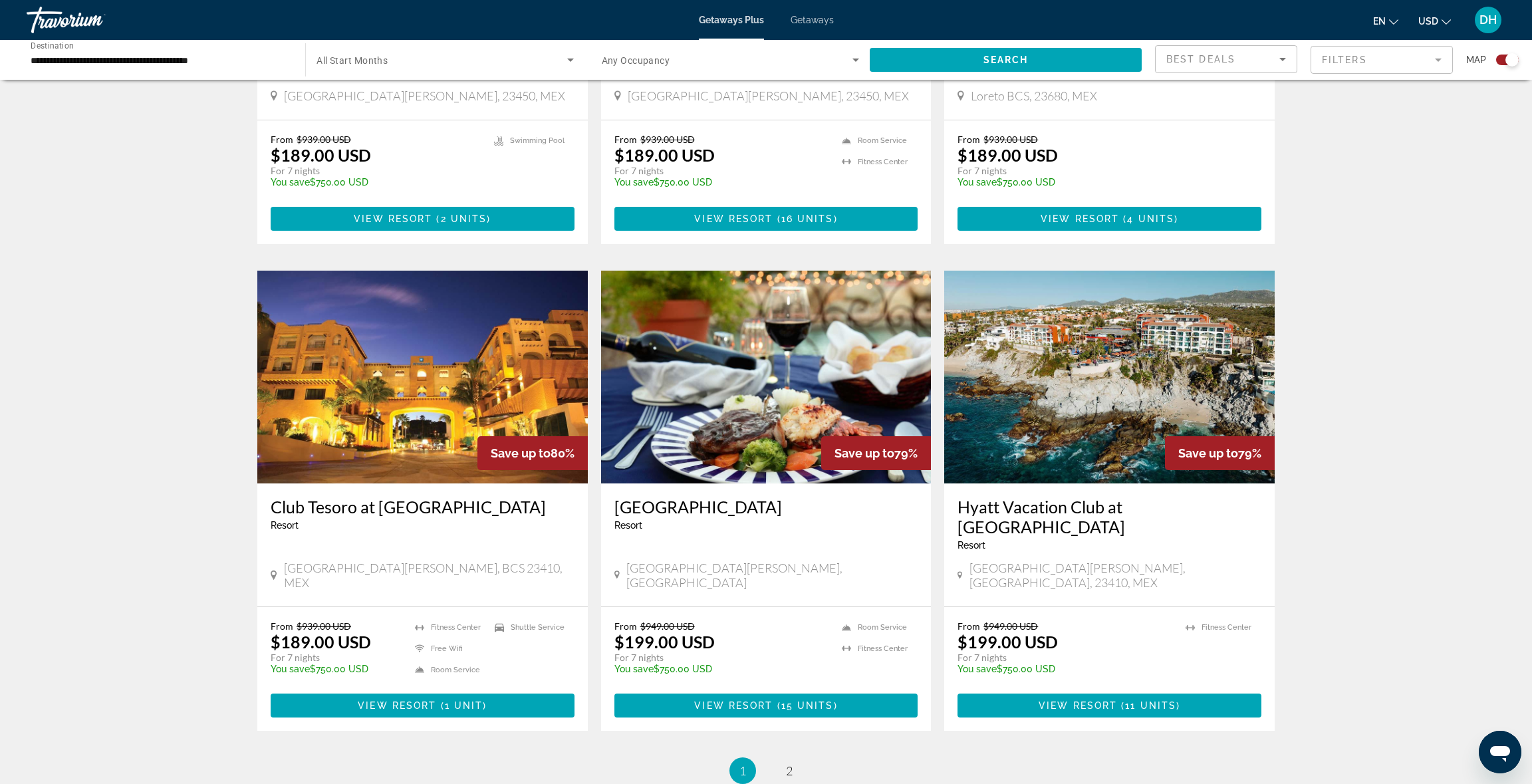
scroll to position [1717, 0]
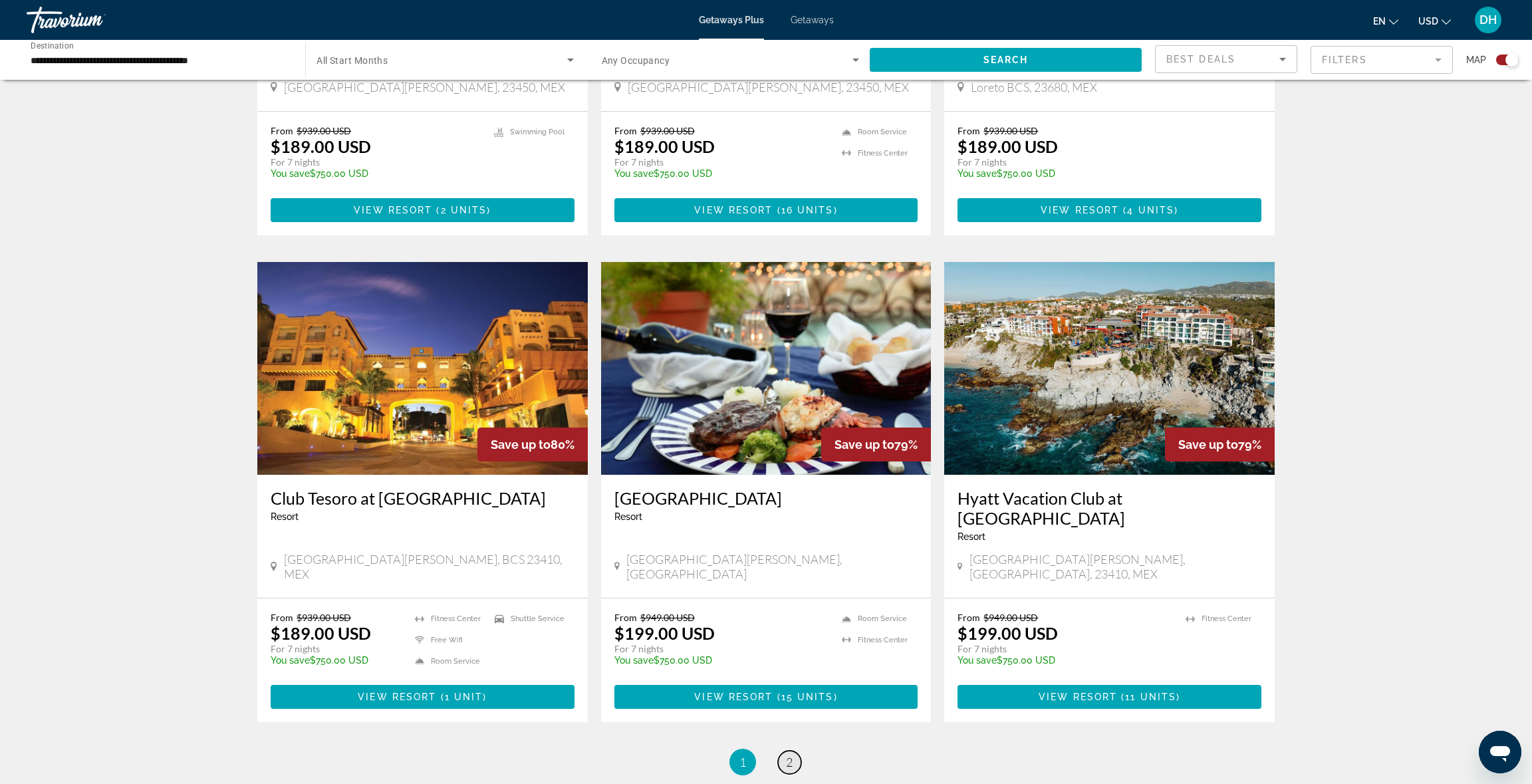
click at [792, 754] on span "2" at bounding box center [790, 762] width 7 height 15
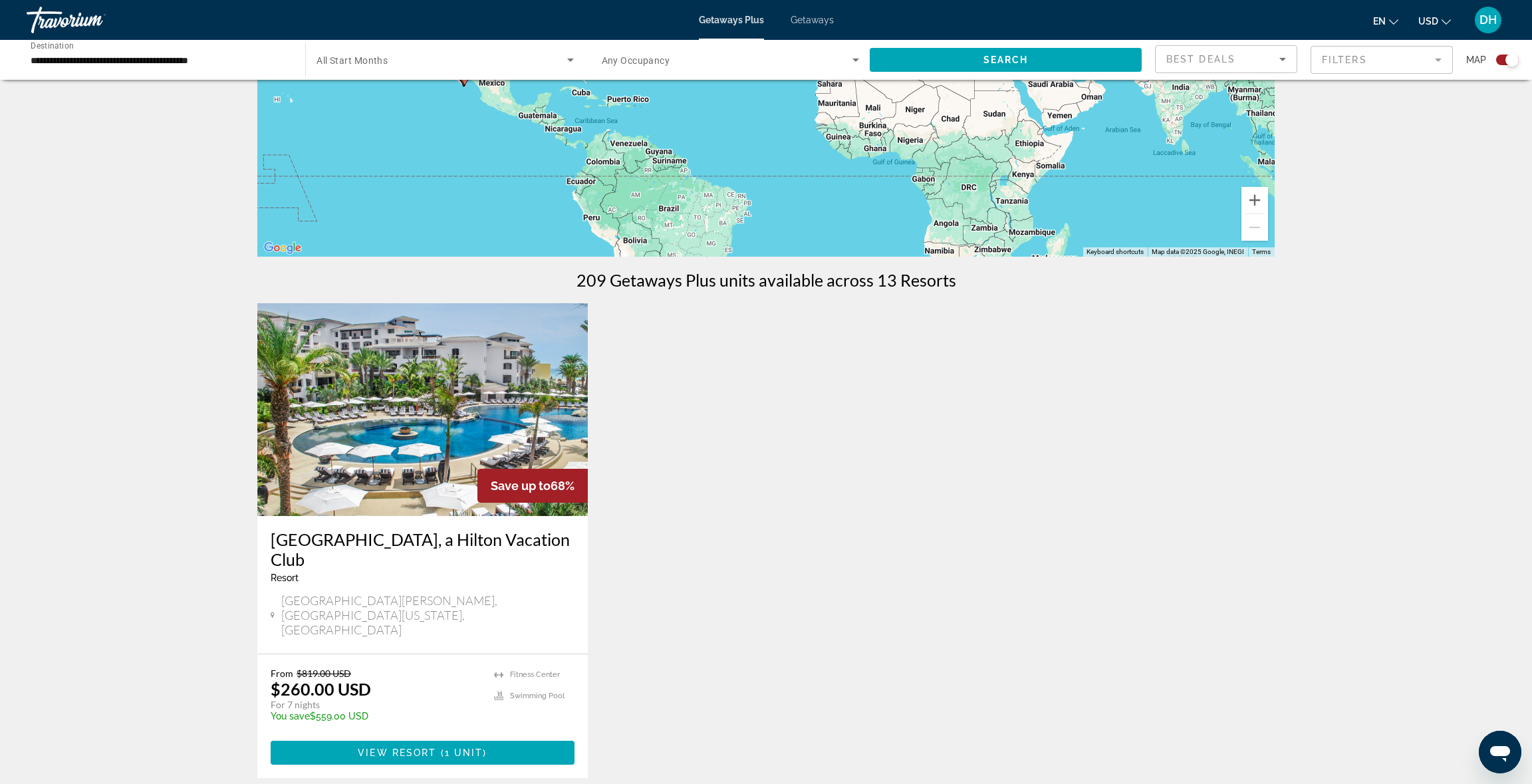
scroll to position [251, 0]
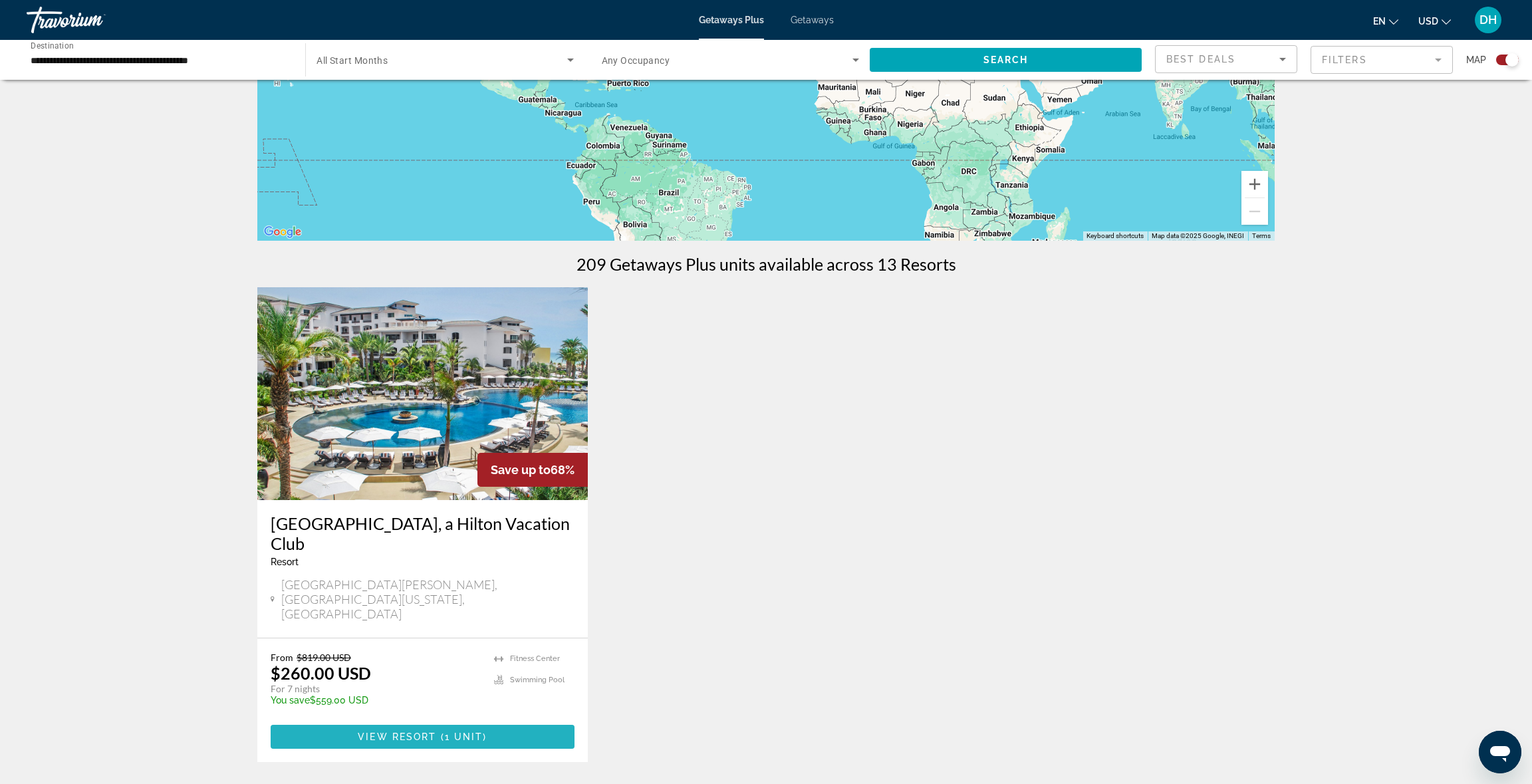
click at [437, 725] on button "View Resort ( 1 unit )" at bounding box center [422, 737] width 304 height 24
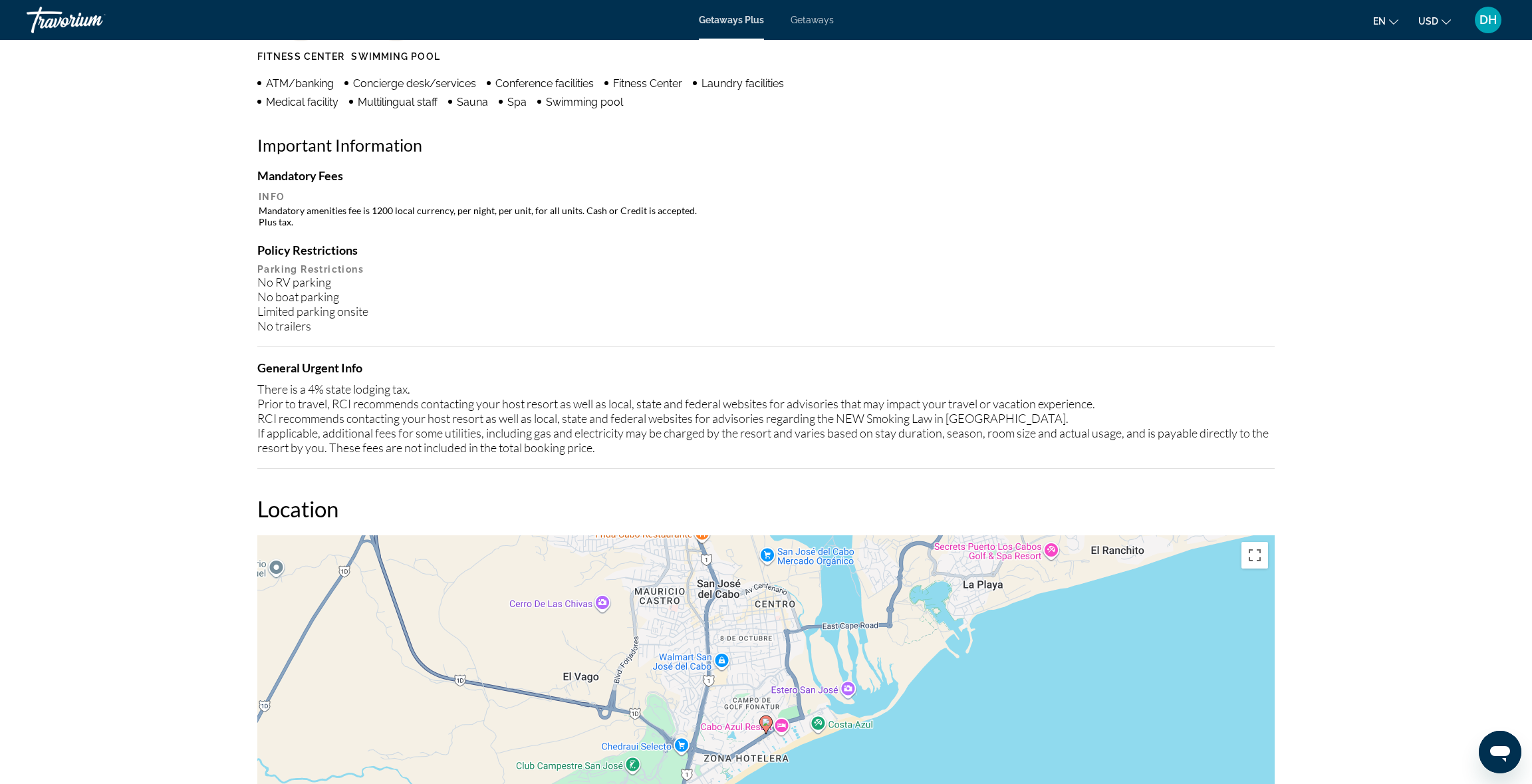
scroll to position [935, 0]
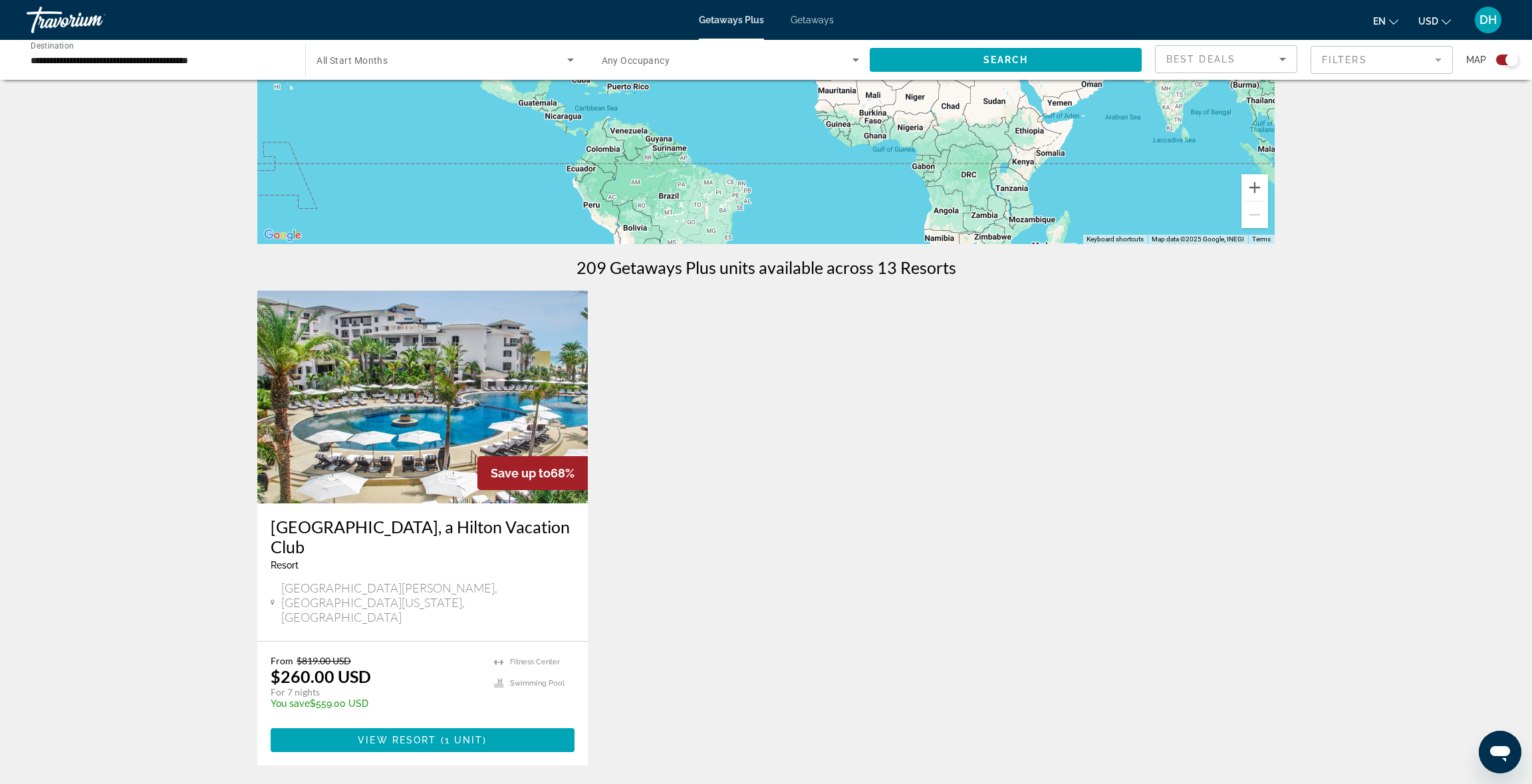
scroll to position [273, 0]
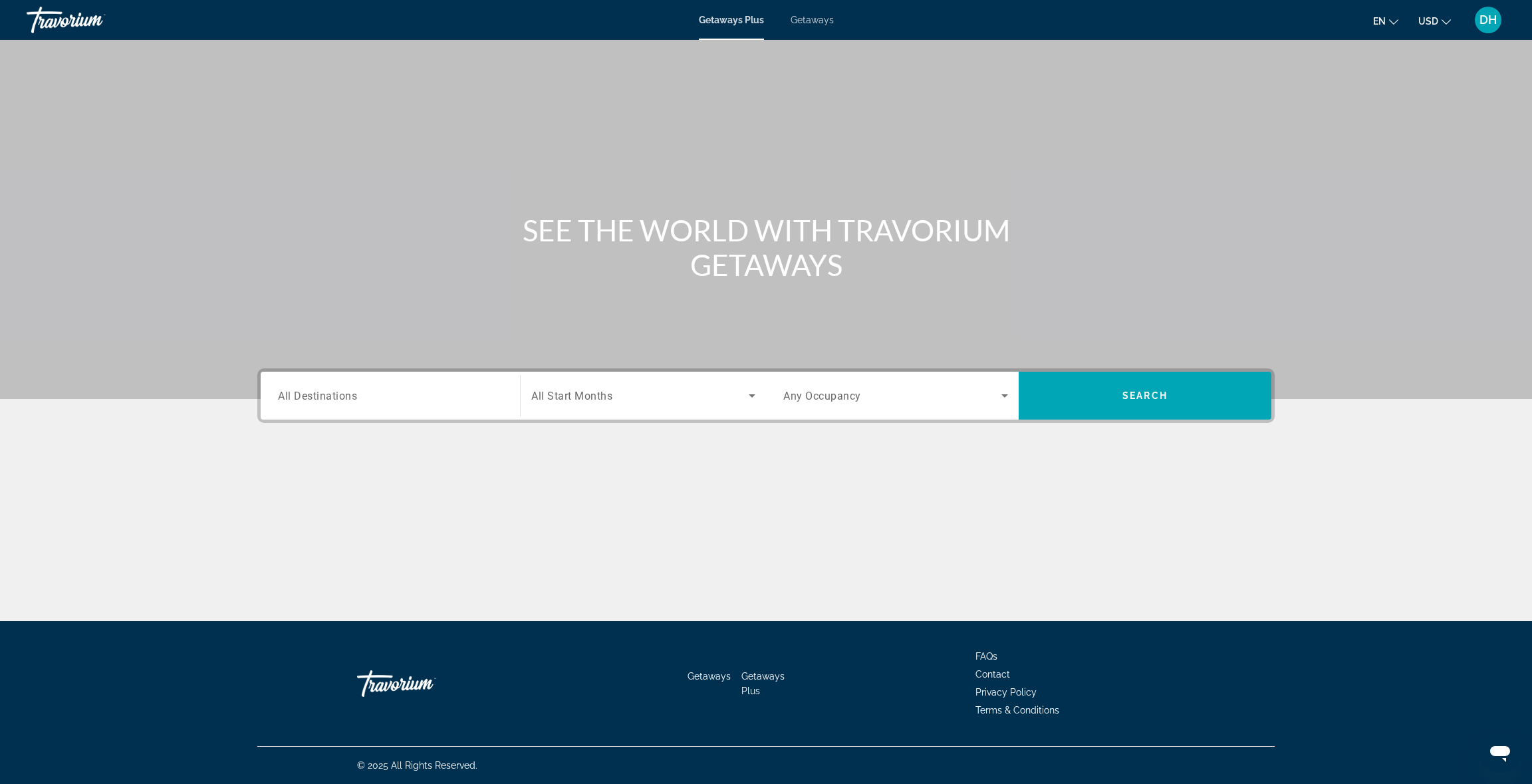
click at [356, 394] on span "All Destinations" at bounding box center [318, 395] width 79 height 13
click at [356, 394] on input "Destination All Destinations" at bounding box center [390, 396] width 225 height 16
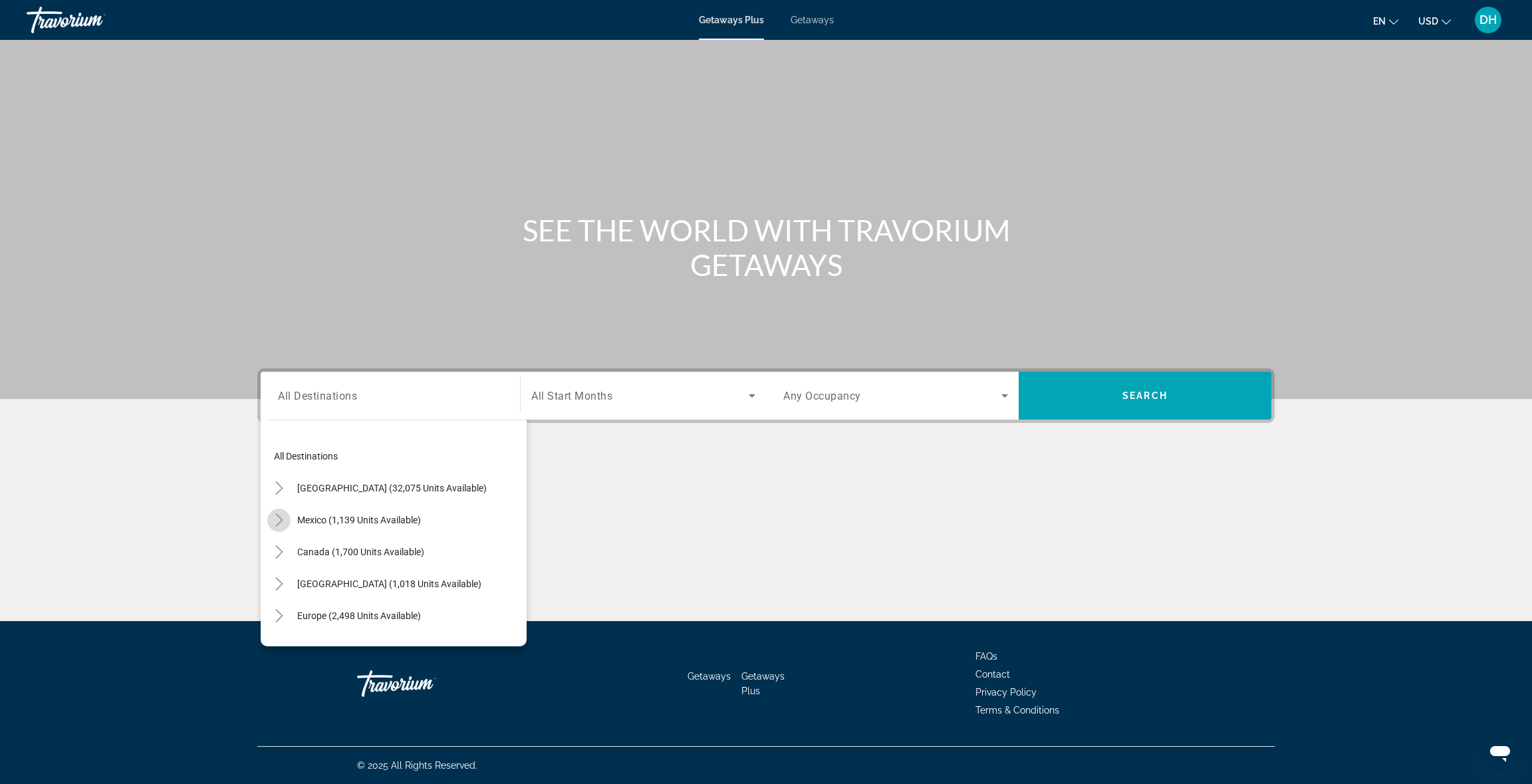
click at [275, 513] on icon "Toggle Mexico (1,139 units available)" at bounding box center [279, 520] width 13 height 13
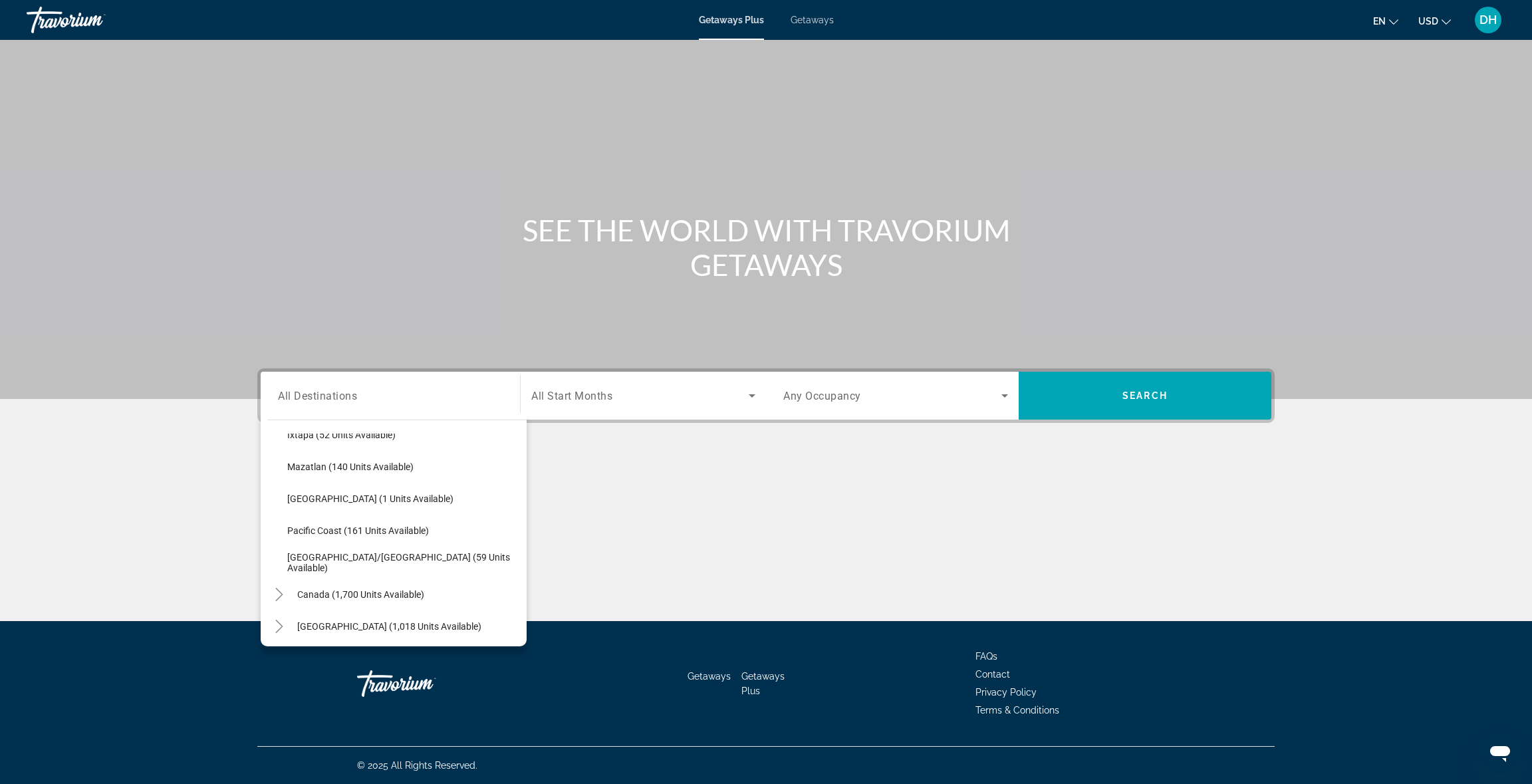
scroll to position [279, 0]
click at [326, 566] on span "Search widget" at bounding box center [404, 559] width 246 height 32
type input "**********"
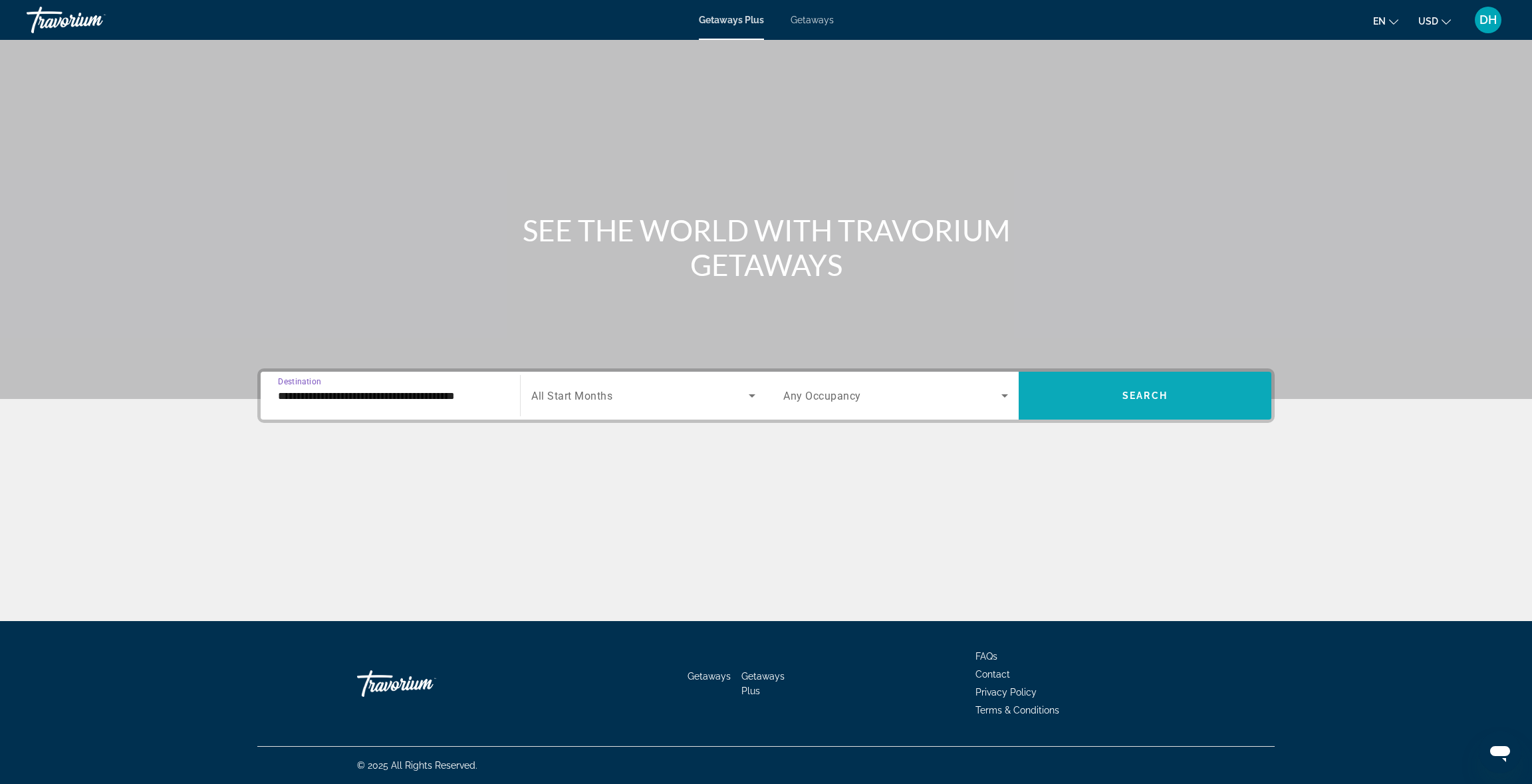
click at [1130, 374] on span "Search widget" at bounding box center [1144, 395] width 252 height 48
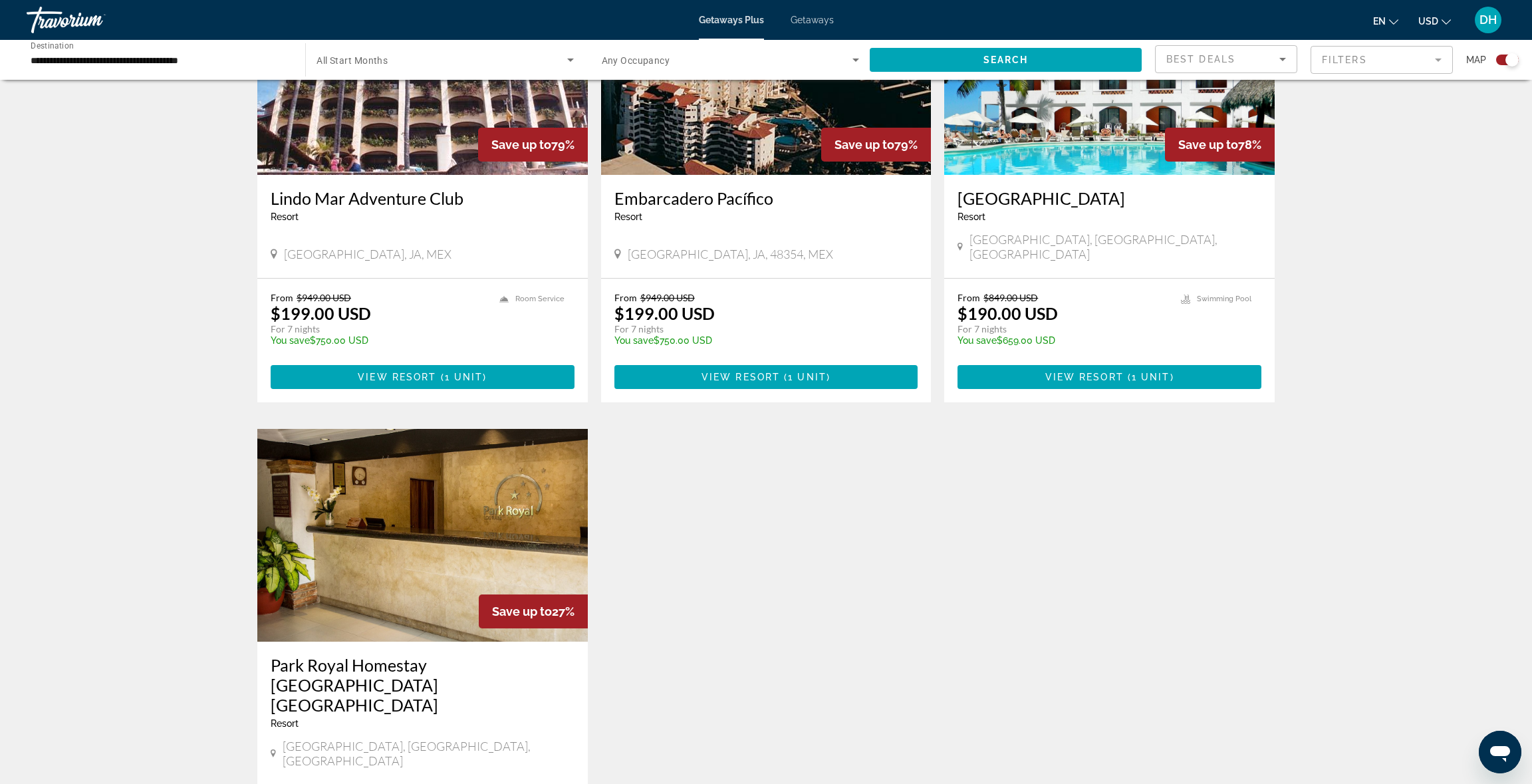
scroll to position [1366, 0]
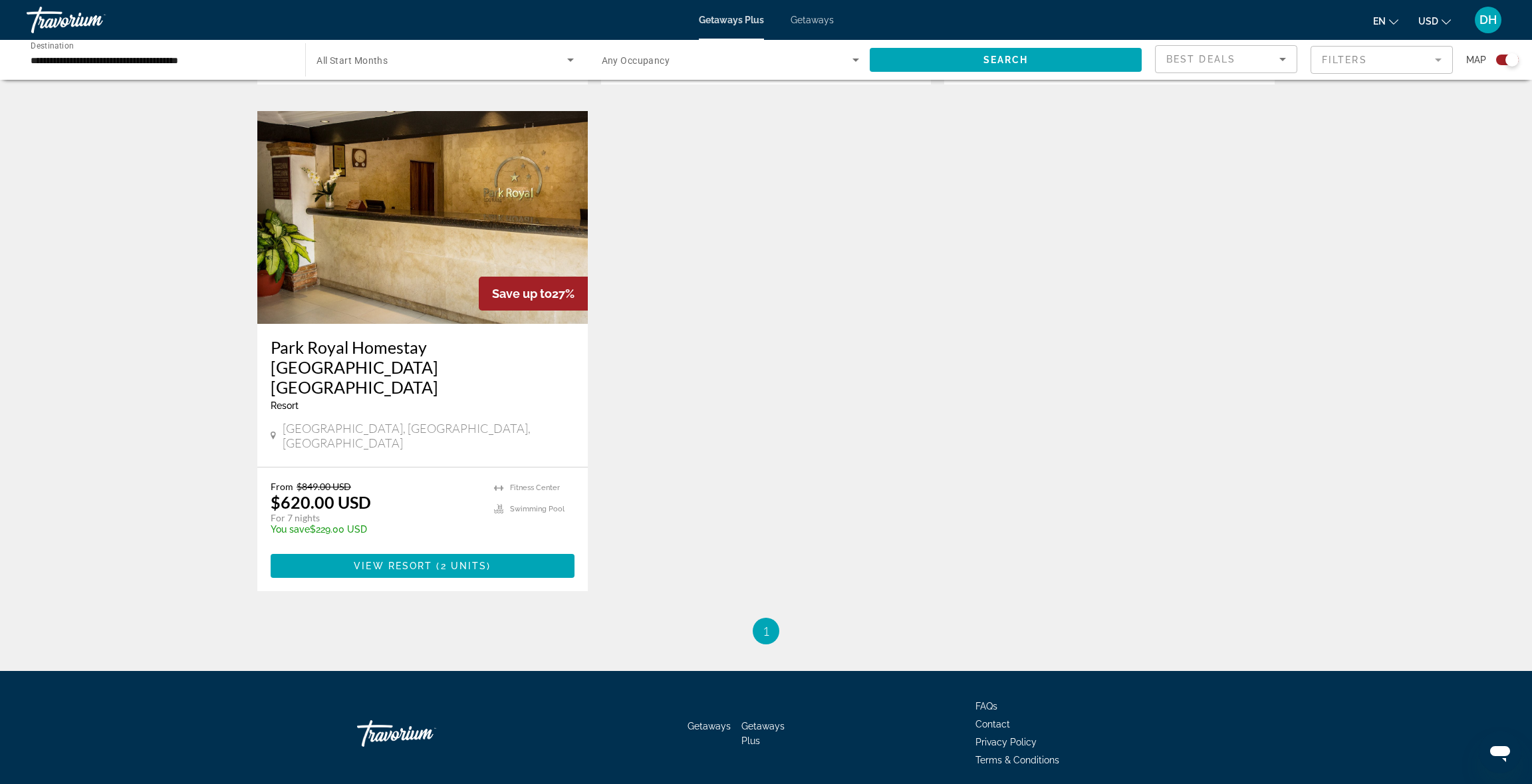
click at [466, 363] on div "Park Royal Homestay [GEOGRAPHIC_DATA] [GEOGRAPHIC_DATA] - This is an adults onl…" at bounding box center [422, 379] width 304 height 83
click at [462, 270] on img "Main content" at bounding box center [422, 217] width 330 height 213
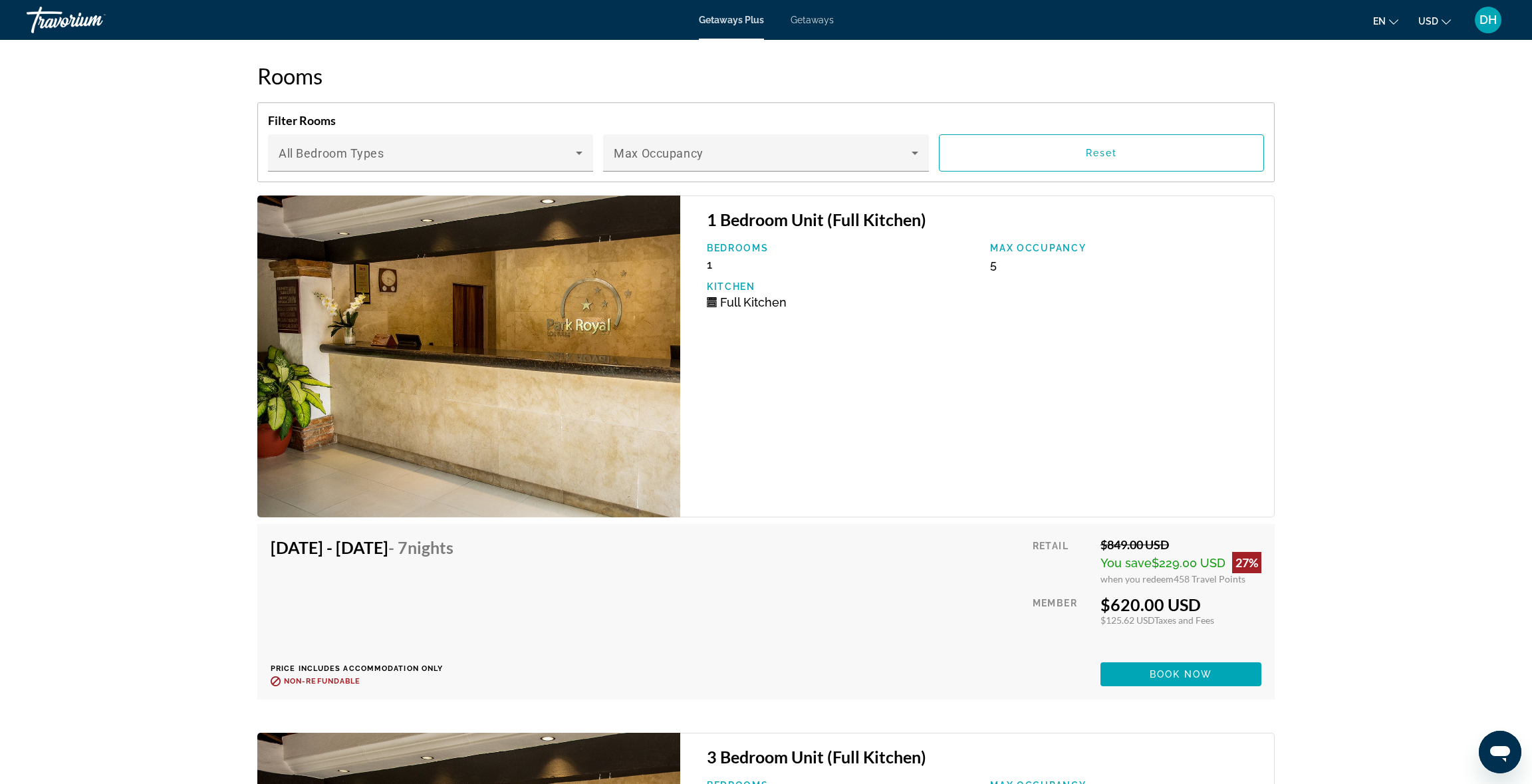
scroll to position [2277, 0]
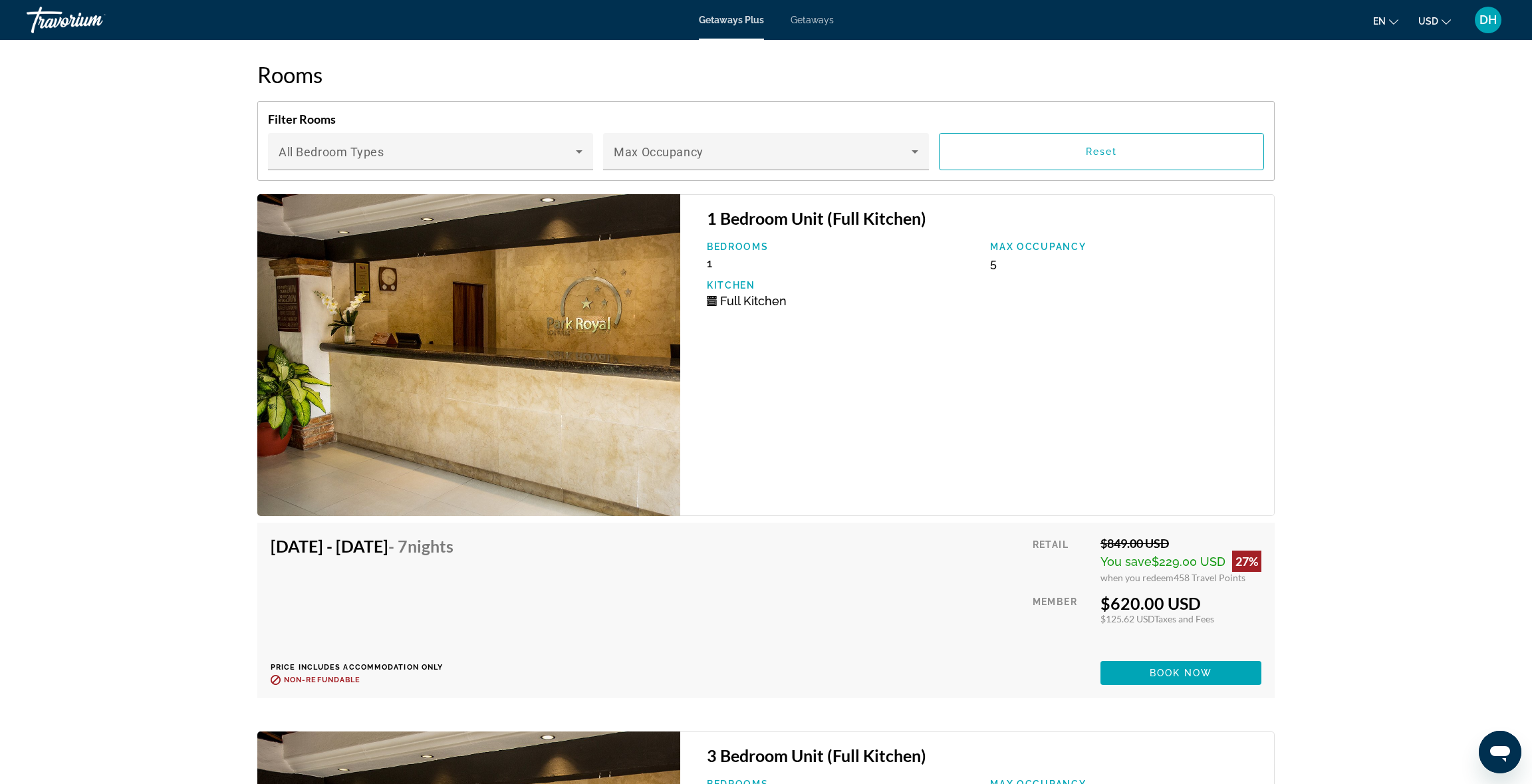
click at [1479, 13] on span "DH" at bounding box center [1488, 20] width 18 height 13
